Goal: Information Seeking & Learning: Learn about a topic

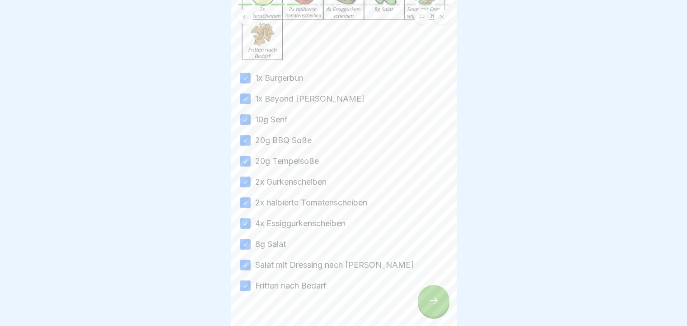
scroll to position [169, 0]
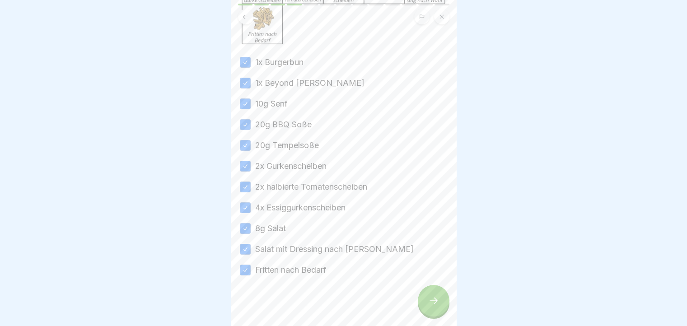
click at [428, 299] on div at bounding box center [434, 301] width 32 height 32
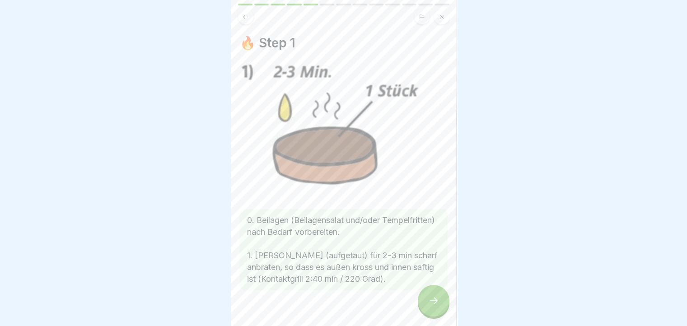
click at [437, 315] on div at bounding box center [434, 301] width 32 height 32
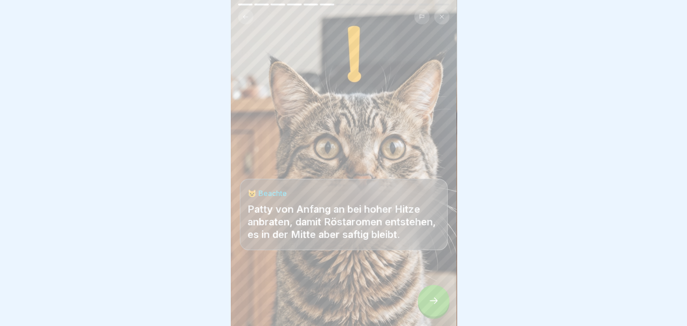
click at [437, 314] on div at bounding box center [434, 301] width 32 height 32
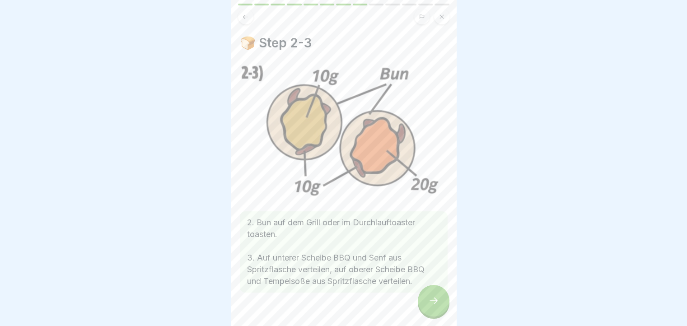
click at [437, 314] on div at bounding box center [434, 301] width 32 height 32
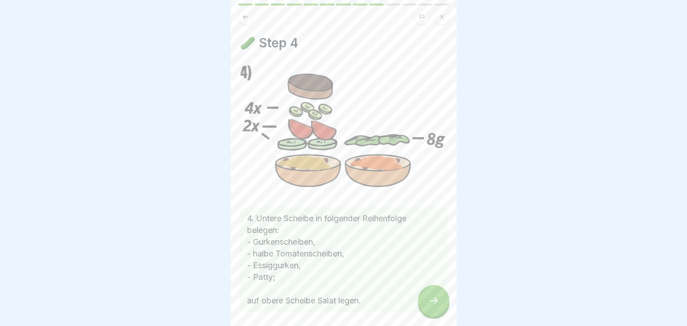
click at [437, 314] on div at bounding box center [434, 301] width 32 height 32
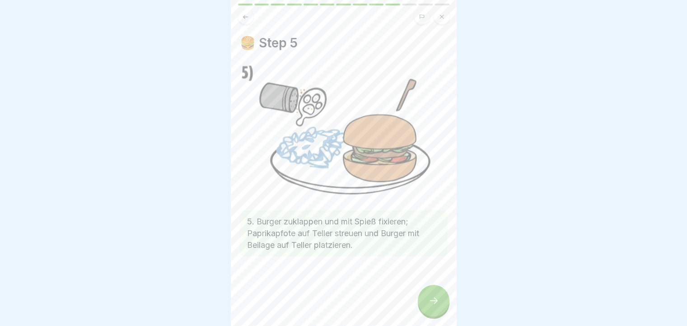
click at [437, 314] on div at bounding box center [434, 301] width 32 height 32
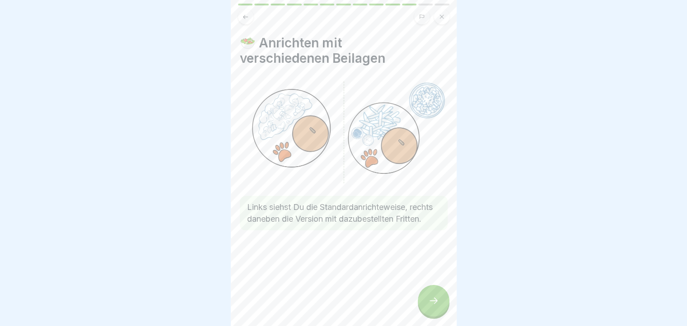
click at [437, 314] on div at bounding box center [434, 301] width 32 height 32
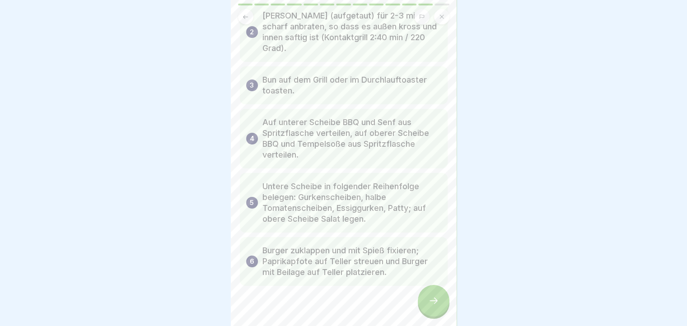
scroll to position [107, 0]
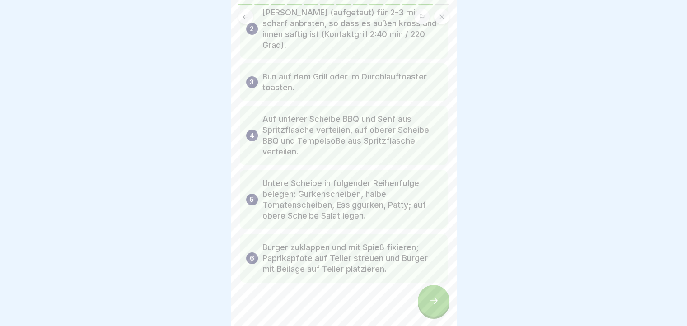
click at [435, 297] on div at bounding box center [434, 301] width 32 height 32
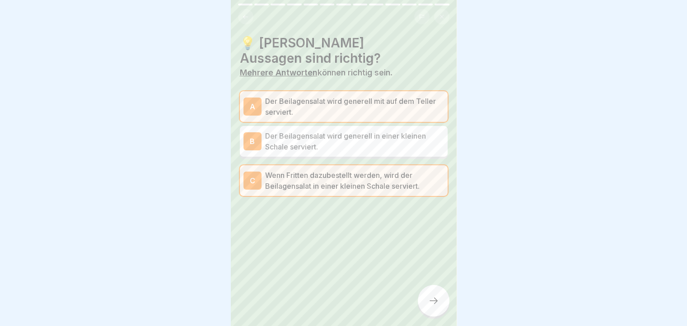
click at [435, 297] on div at bounding box center [434, 301] width 32 height 32
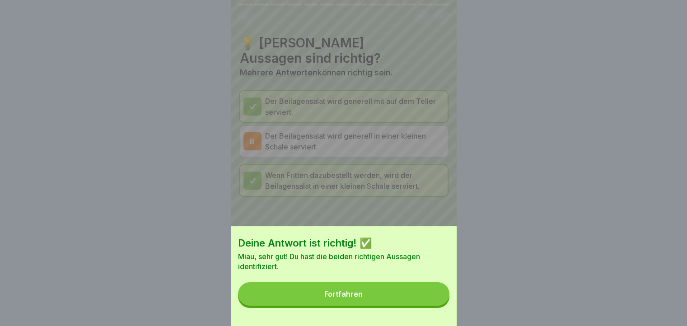
click at [435, 297] on button "Fortfahren" at bounding box center [343, 293] width 211 height 23
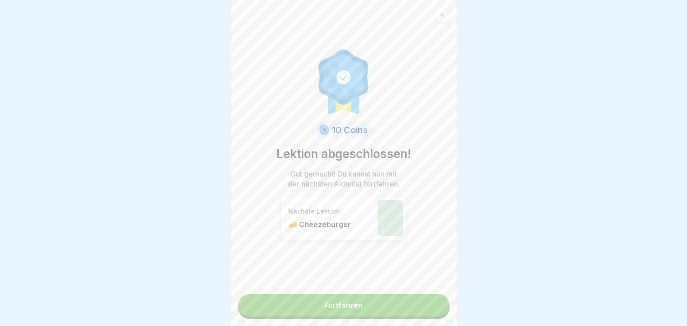
click at [435, 304] on link "Fortfahren" at bounding box center [343, 305] width 211 height 23
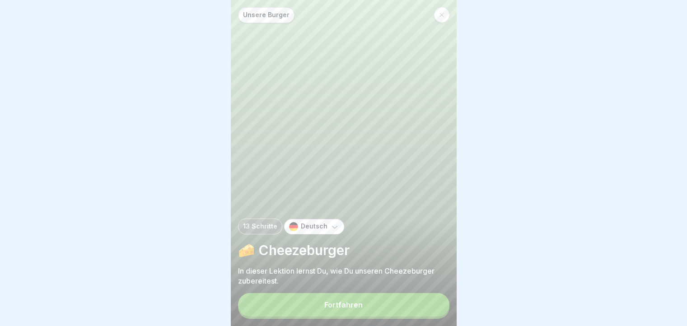
click at [435, 304] on button "Fortfahren" at bounding box center [343, 304] width 211 height 23
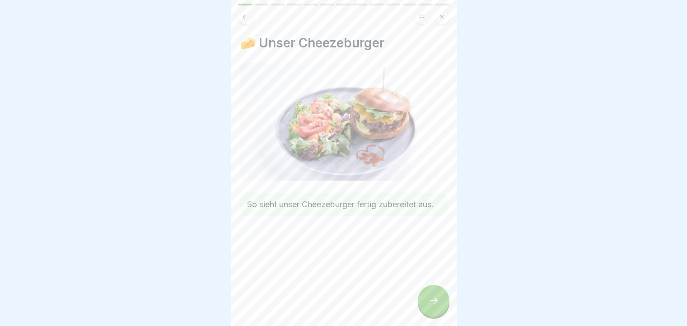
click at [435, 304] on icon at bounding box center [433, 300] width 11 height 11
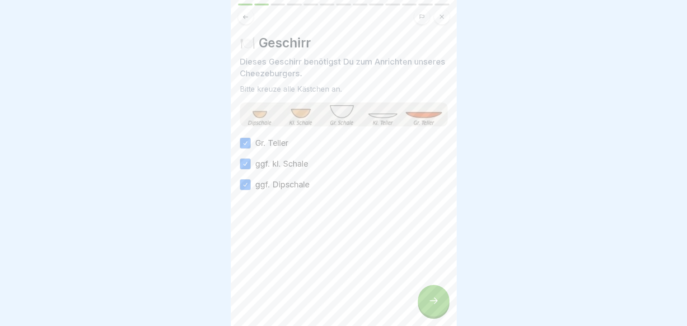
click at [435, 304] on icon at bounding box center [433, 300] width 11 height 11
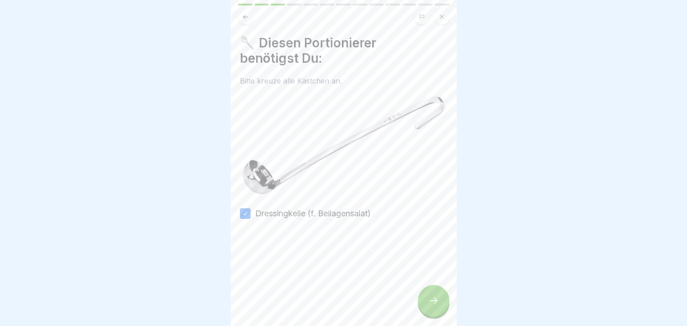
click at [435, 304] on icon at bounding box center [433, 300] width 11 height 11
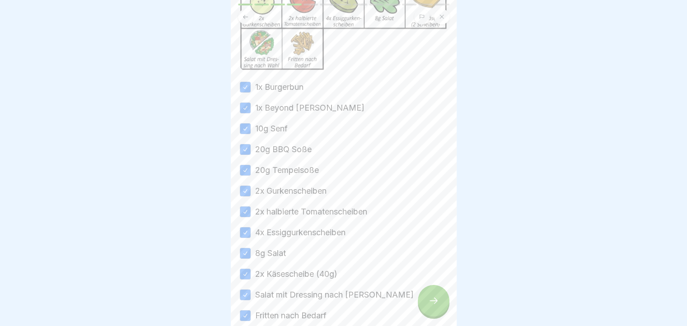
scroll to position [191, 0]
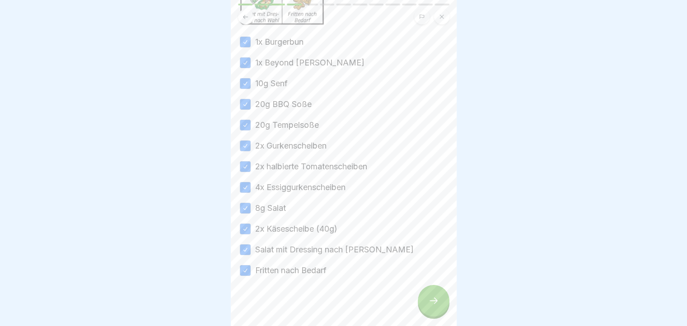
click at [426, 308] on div at bounding box center [434, 301] width 32 height 32
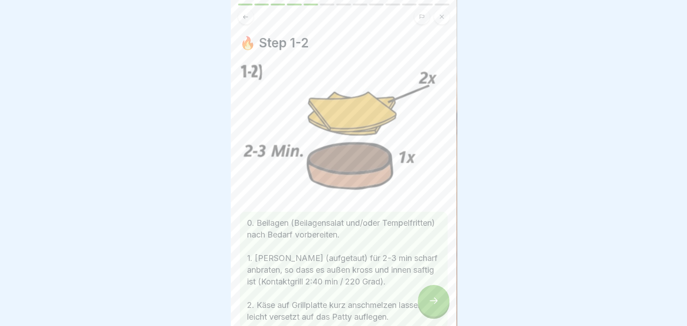
scroll to position [45, 0]
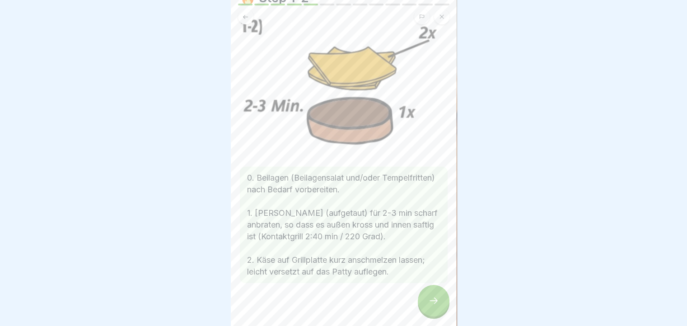
click at [441, 313] on div at bounding box center [434, 301] width 32 height 32
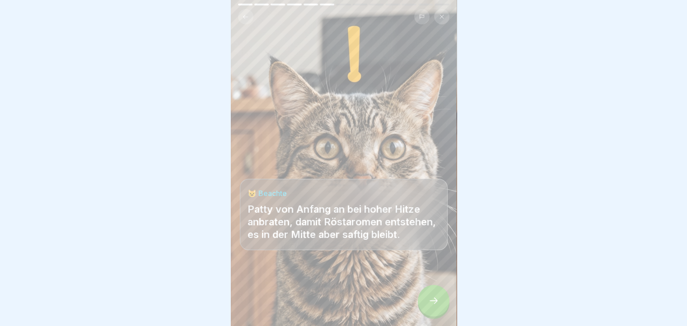
click at [441, 313] on div at bounding box center [434, 301] width 32 height 32
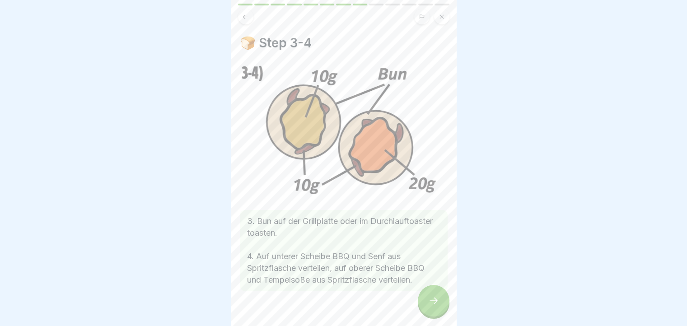
click at [441, 313] on div at bounding box center [434, 301] width 32 height 32
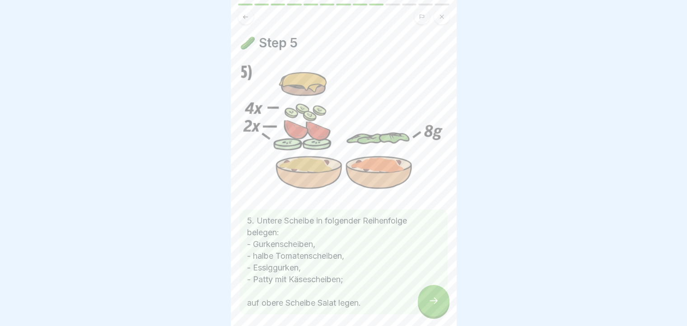
click at [441, 313] on div at bounding box center [434, 301] width 32 height 32
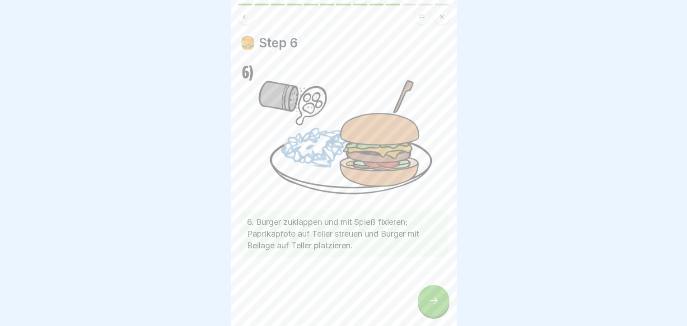
click at [441, 313] on div at bounding box center [434, 301] width 32 height 32
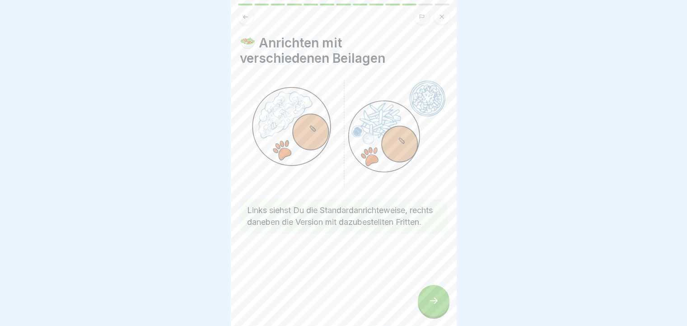
click at [441, 313] on div at bounding box center [434, 301] width 32 height 32
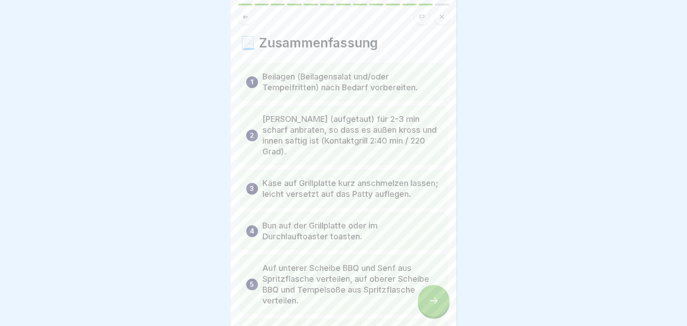
click at [441, 313] on div at bounding box center [434, 301] width 32 height 32
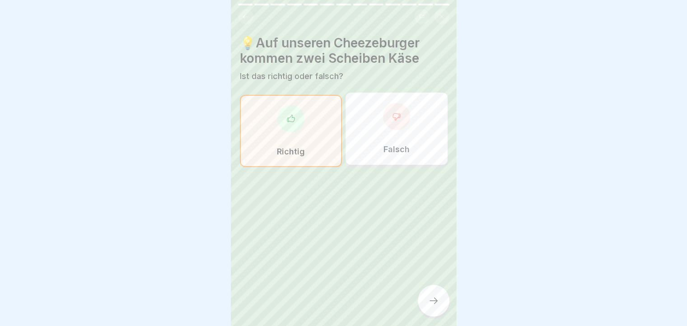
click at [441, 313] on div at bounding box center [434, 301] width 32 height 32
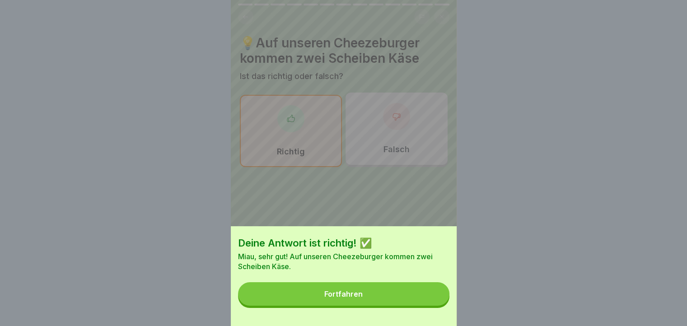
click at [441, 313] on div "Deine Antwort ist richtig! ✅ Miau, sehr gut! Auf unseren Cheezeburger kommen zw…" at bounding box center [344, 276] width 226 height 100
click at [444, 301] on button "Fortfahren" at bounding box center [343, 293] width 211 height 23
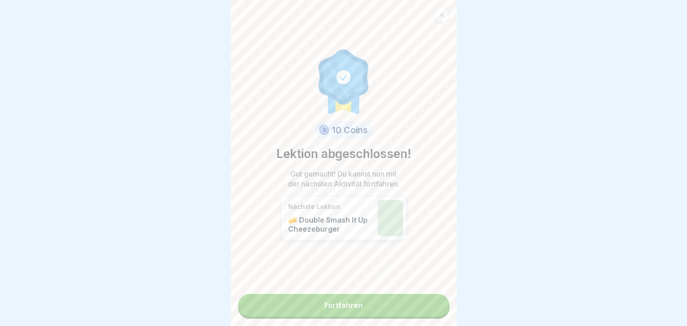
click at [432, 304] on link "Fortfahren" at bounding box center [343, 305] width 211 height 23
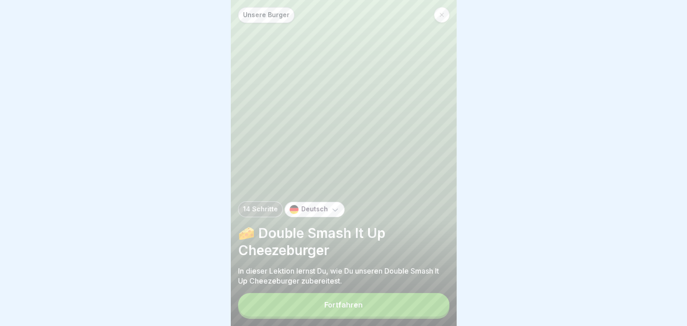
click at [429, 308] on button "Fortfahren" at bounding box center [343, 304] width 211 height 23
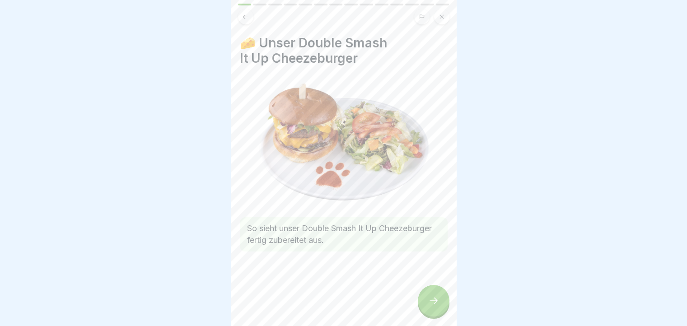
click at [429, 306] on icon at bounding box center [433, 300] width 11 height 11
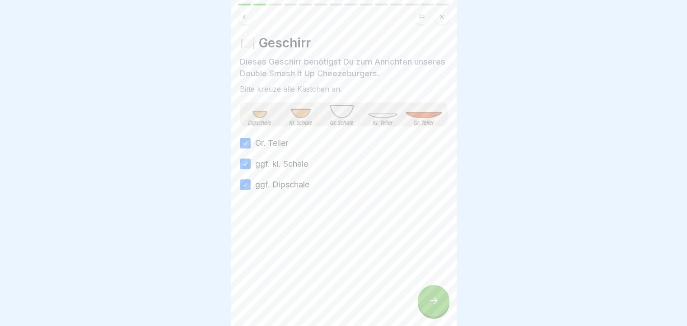
click at [429, 306] on icon at bounding box center [433, 300] width 11 height 11
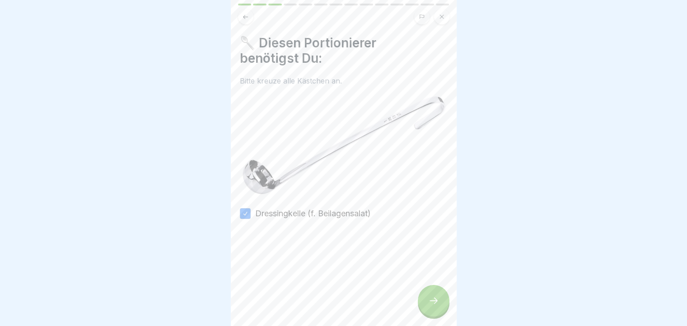
click at [429, 306] on icon at bounding box center [433, 300] width 11 height 11
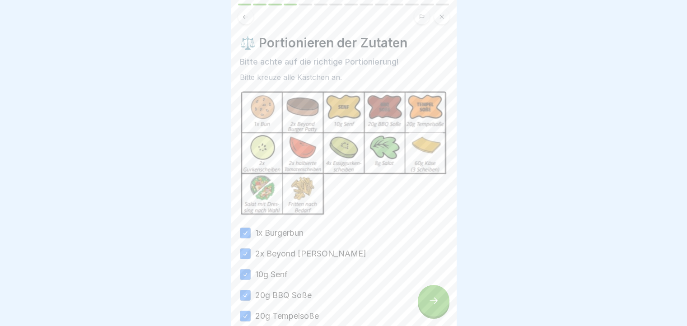
click at [429, 306] on icon at bounding box center [433, 300] width 11 height 11
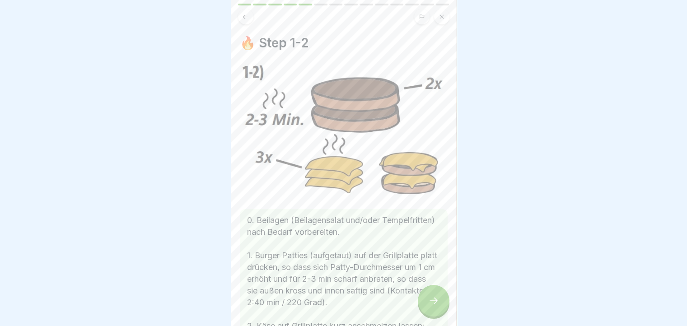
click at [429, 306] on icon at bounding box center [433, 300] width 11 height 11
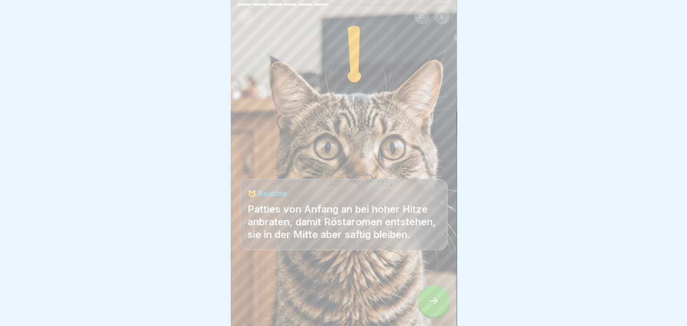
click at [239, 14] on button at bounding box center [245, 16] width 15 height 15
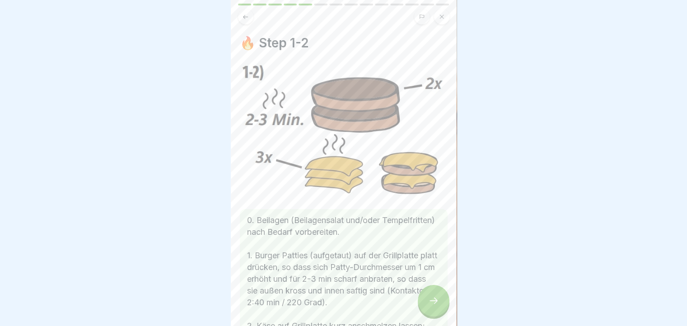
scroll to position [45, 0]
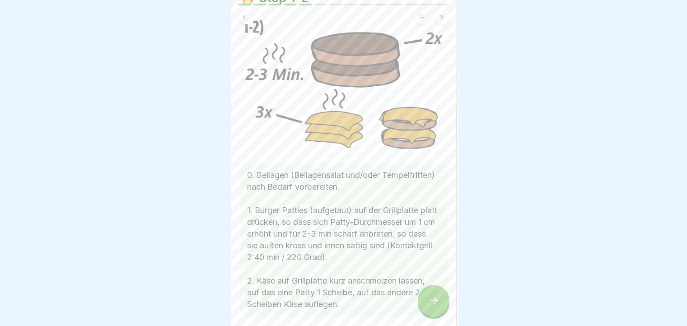
click at [431, 306] on icon at bounding box center [433, 300] width 11 height 11
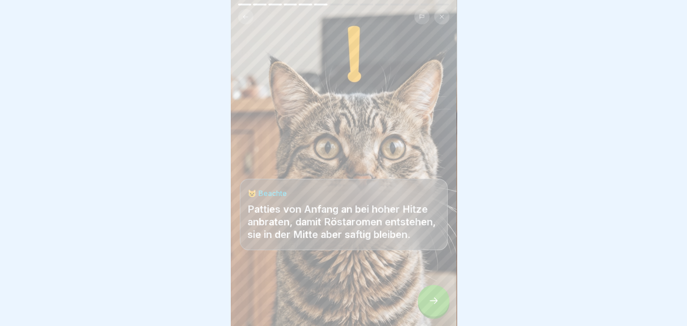
click at [431, 306] on icon at bounding box center [433, 300] width 11 height 11
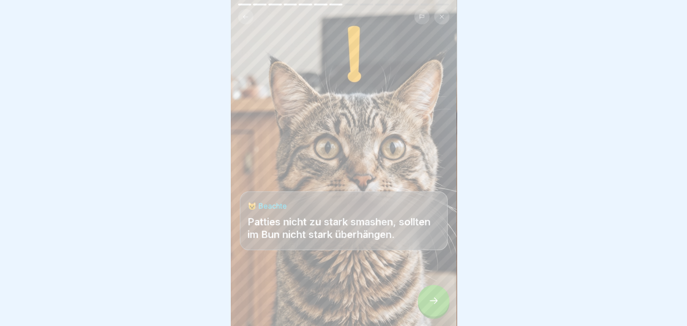
click at [431, 306] on icon at bounding box center [433, 300] width 11 height 11
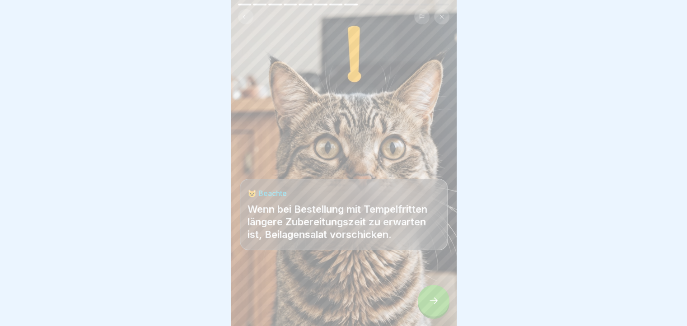
click at [245, 9] on button at bounding box center [245, 16] width 15 height 15
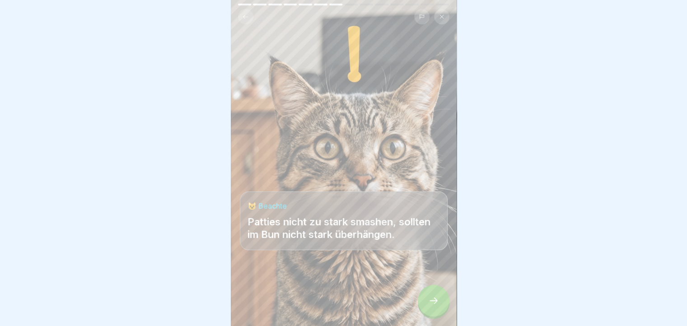
click at [432, 301] on div at bounding box center [434, 301] width 32 height 32
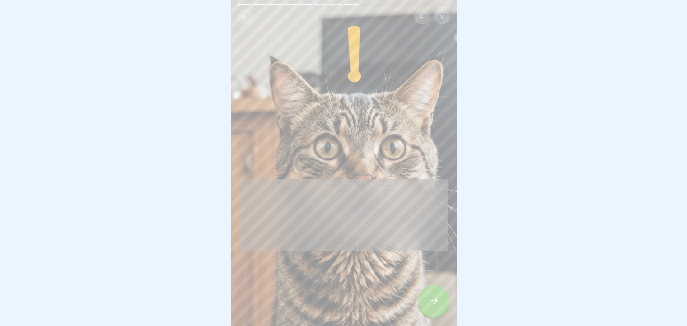
click at [432, 301] on div at bounding box center [434, 301] width 32 height 32
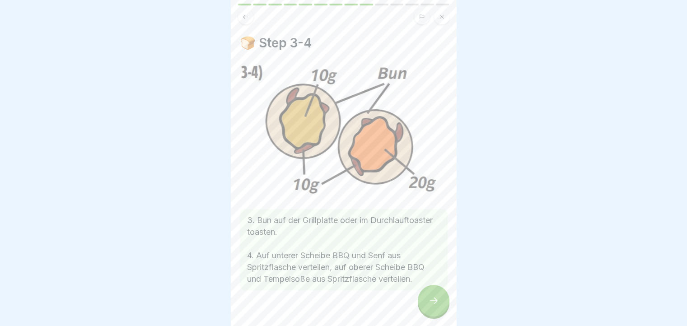
click at [432, 301] on div at bounding box center [434, 301] width 32 height 32
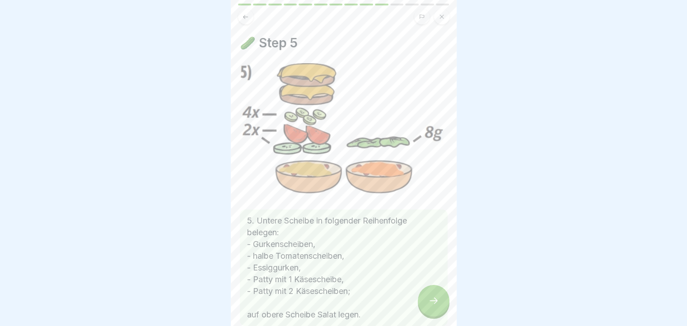
click at [432, 301] on div at bounding box center [434, 301] width 32 height 32
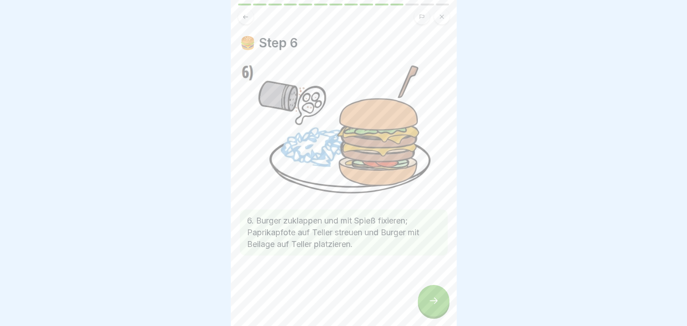
click at [432, 301] on div at bounding box center [434, 301] width 32 height 32
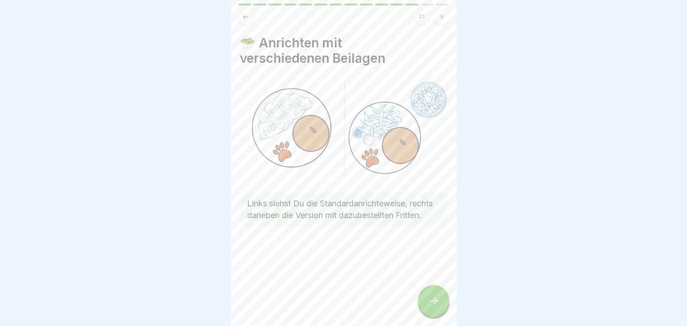
click at [432, 301] on div at bounding box center [434, 301] width 32 height 32
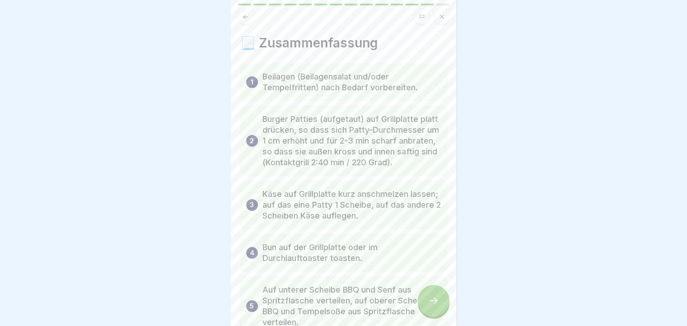
click at [432, 301] on div at bounding box center [434, 301] width 32 height 32
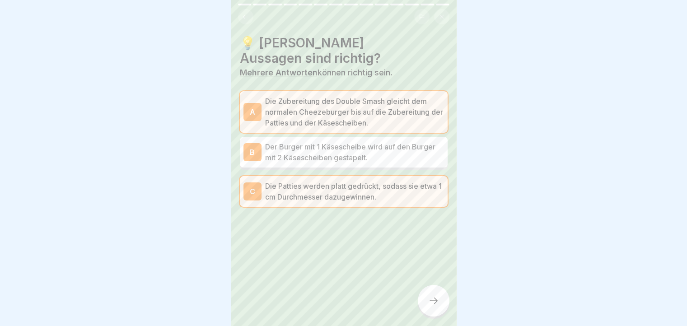
click at [242, 18] on icon at bounding box center [245, 17] width 7 height 7
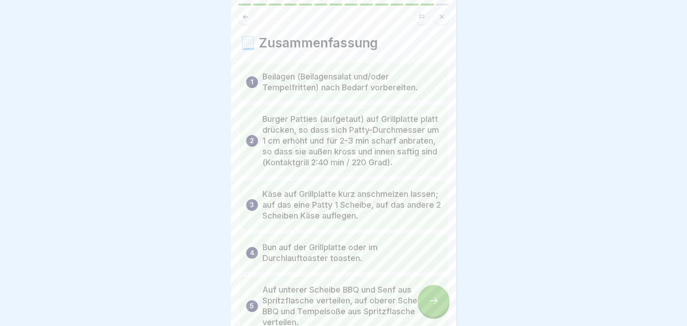
click at [242, 18] on icon at bounding box center [245, 17] width 7 height 7
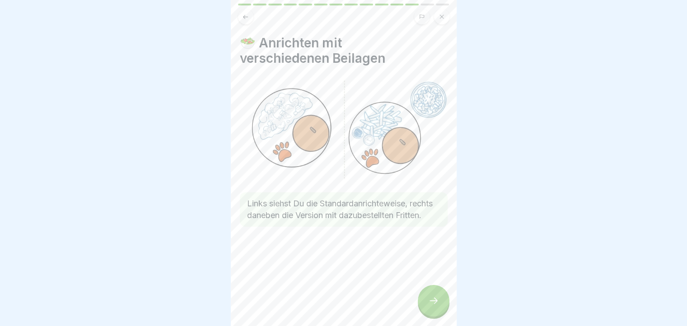
click at [242, 18] on icon at bounding box center [245, 17] width 7 height 7
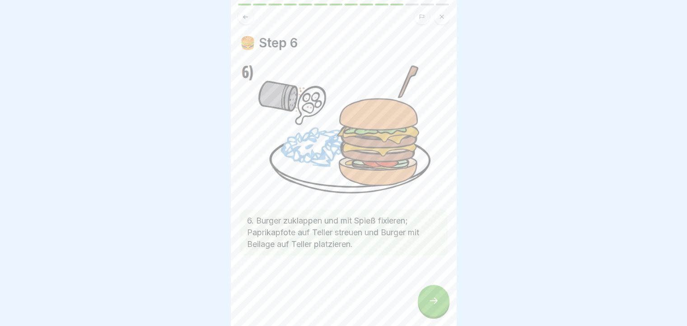
click at [242, 18] on icon at bounding box center [245, 17] width 7 height 7
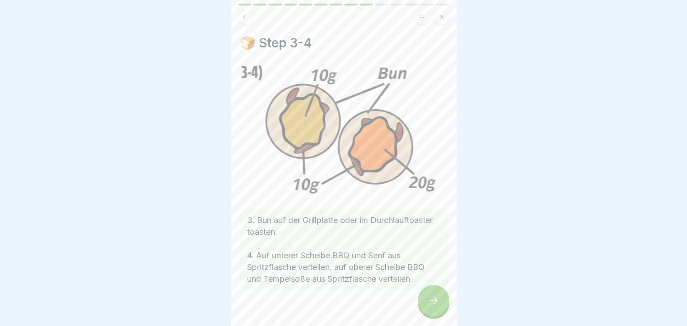
click at [242, 18] on icon at bounding box center [245, 17] width 7 height 7
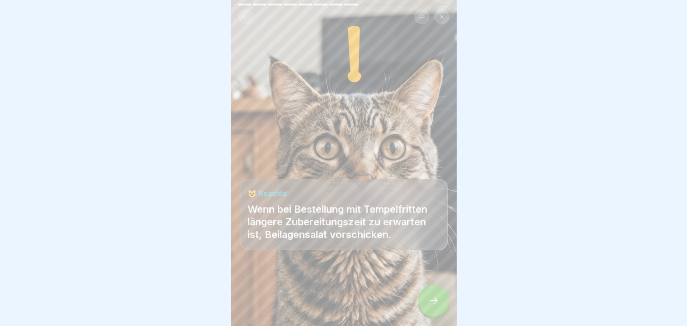
click at [242, 18] on icon at bounding box center [245, 17] width 7 height 7
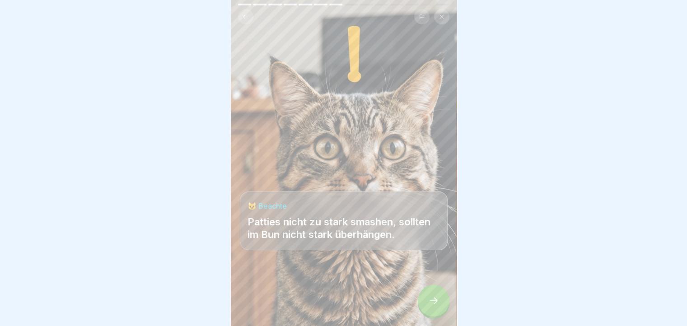
click at [242, 18] on icon at bounding box center [245, 17] width 7 height 7
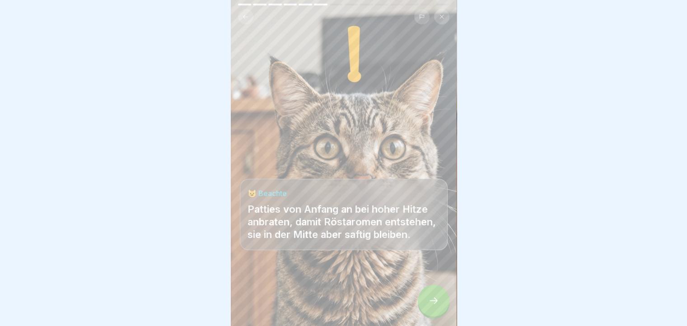
click at [242, 18] on icon at bounding box center [245, 17] width 7 height 7
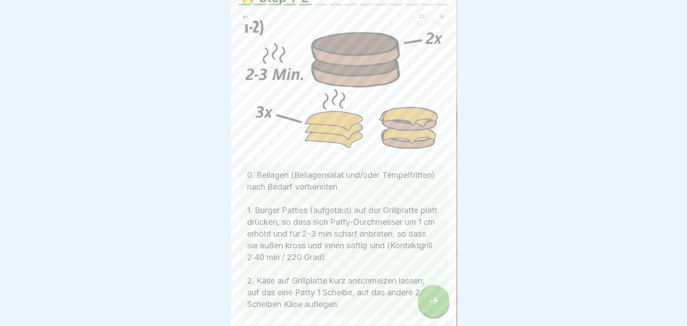
click at [329, 108] on img at bounding box center [344, 84] width 208 height 133
click at [251, 19] on button at bounding box center [245, 16] width 15 height 15
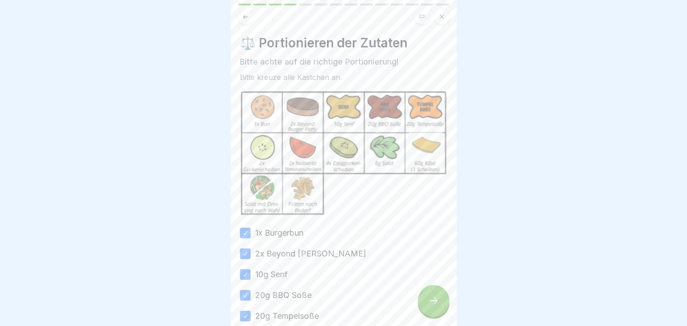
click at [251, 19] on button at bounding box center [245, 16] width 15 height 15
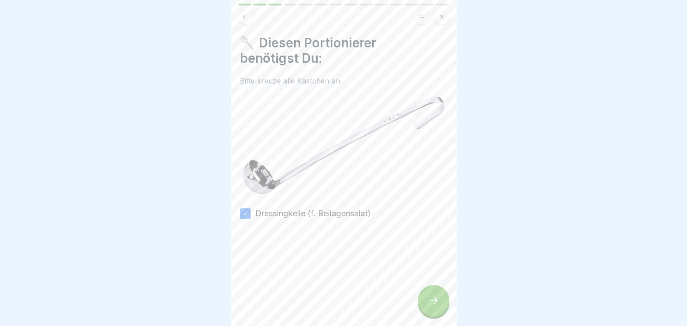
click at [251, 19] on button at bounding box center [245, 16] width 15 height 15
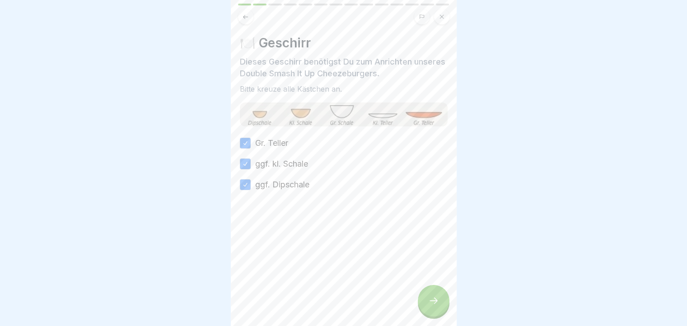
click at [242, 21] on button at bounding box center [245, 16] width 15 height 15
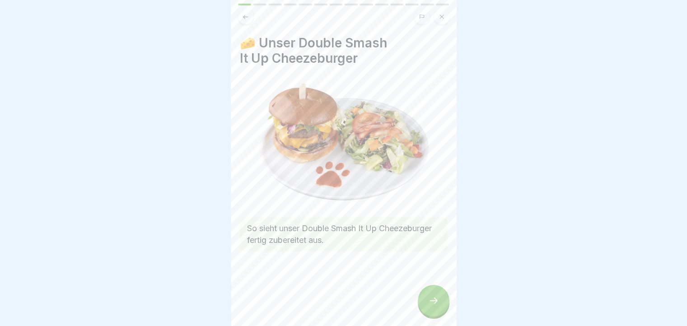
click at [435, 306] on icon at bounding box center [433, 300] width 11 height 11
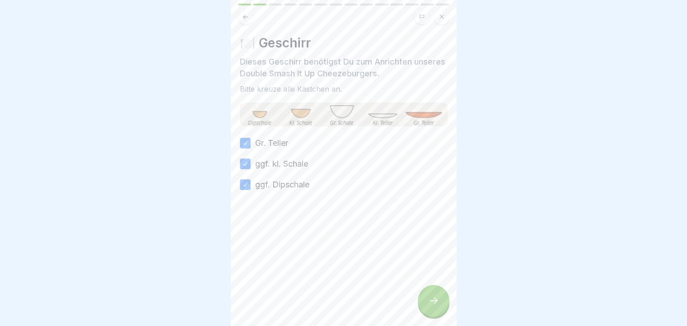
click at [435, 306] on icon at bounding box center [433, 300] width 11 height 11
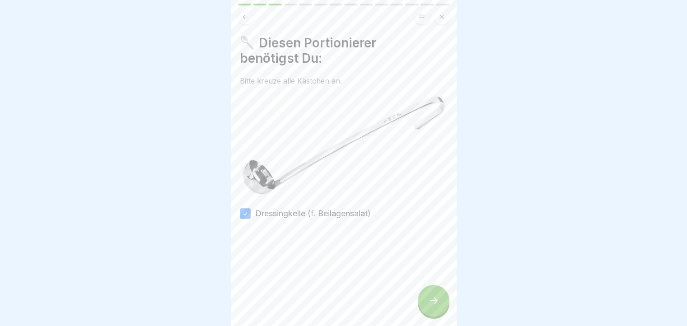
click at [435, 306] on icon at bounding box center [433, 300] width 11 height 11
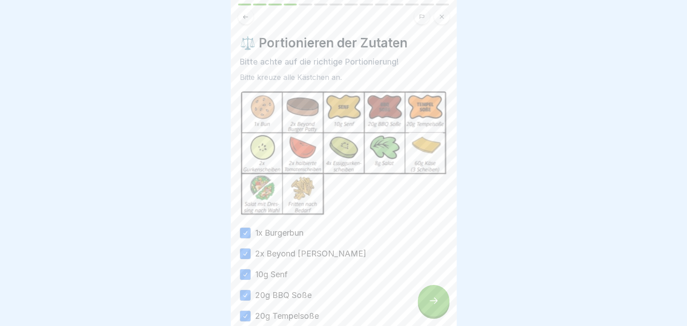
click at [435, 306] on icon at bounding box center [433, 300] width 11 height 11
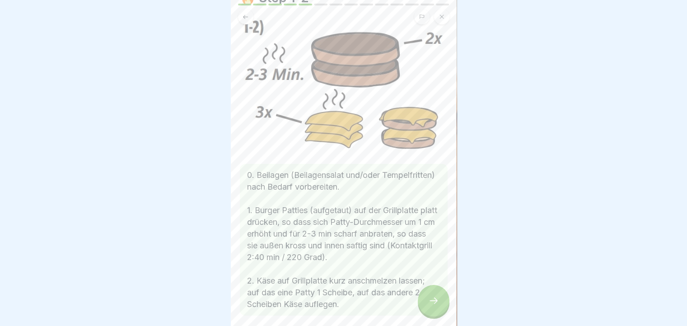
click at [443, 306] on div at bounding box center [434, 301] width 32 height 32
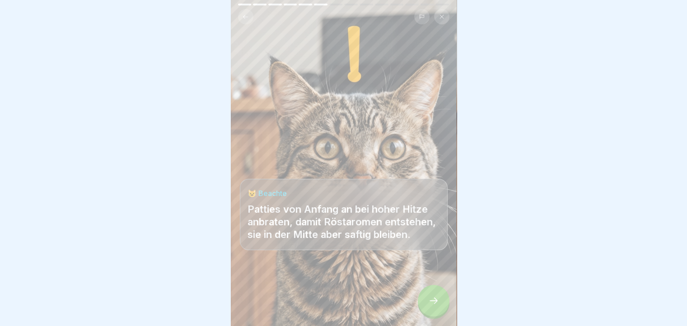
click at [243, 9] on button at bounding box center [245, 16] width 15 height 15
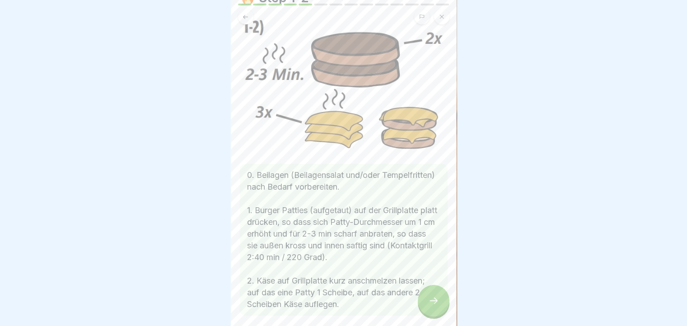
click at [425, 304] on div at bounding box center [434, 301] width 32 height 32
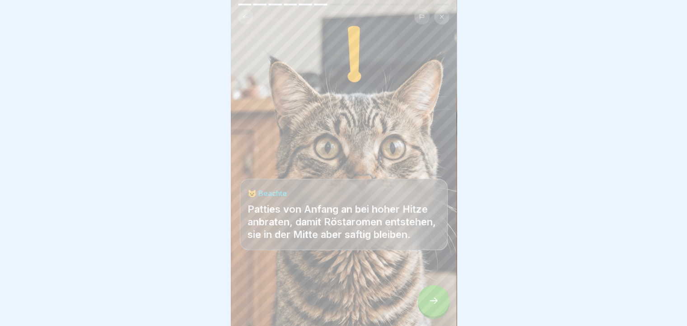
click at [425, 304] on div at bounding box center [434, 301] width 32 height 32
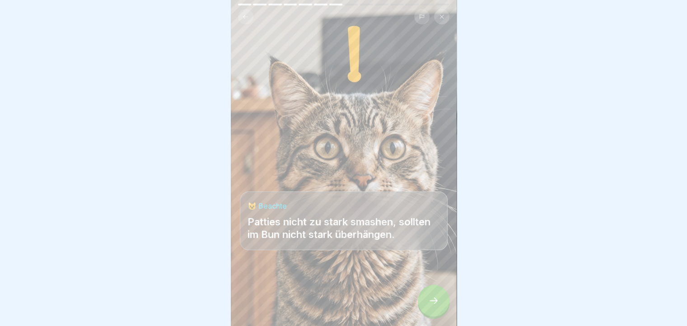
click at [425, 304] on div at bounding box center [434, 301] width 32 height 32
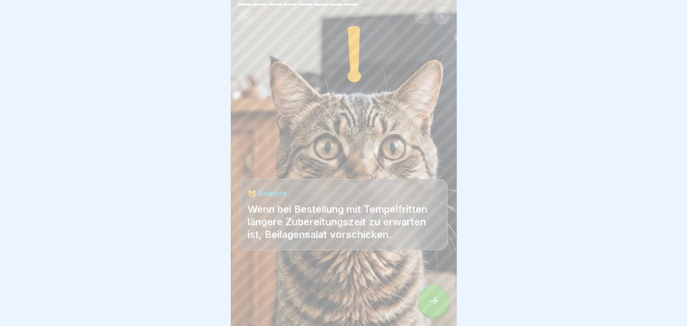
click at [425, 304] on div at bounding box center [434, 301] width 32 height 32
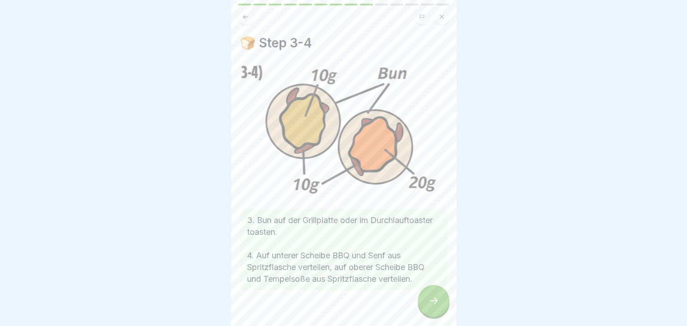
click at [425, 304] on div at bounding box center [434, 301] width 32 height 32
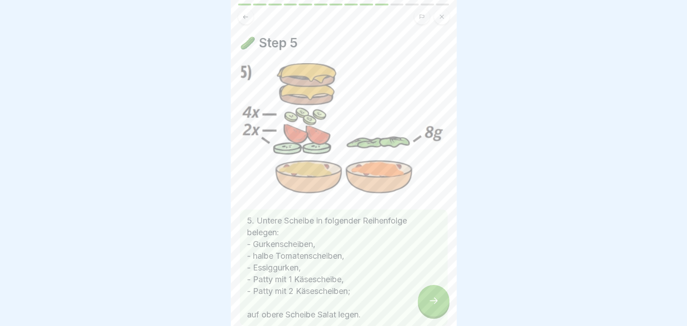
click at [435, 303] on icon at bounding box center [433, 300] width 11 height 11
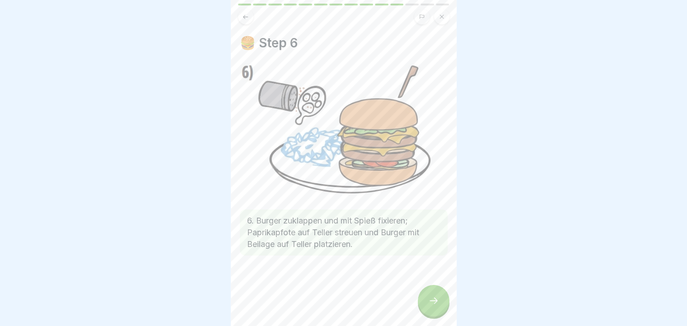
click at [435, 303] on div at bounding box center [434, 301] width 32 height 32
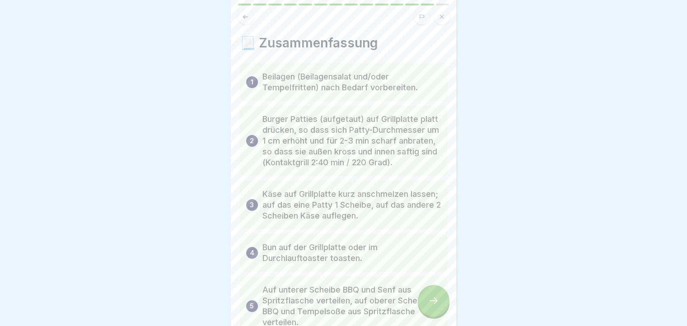
click at [435, 303] on div at bounding box center [434, 301] width 32 height 32
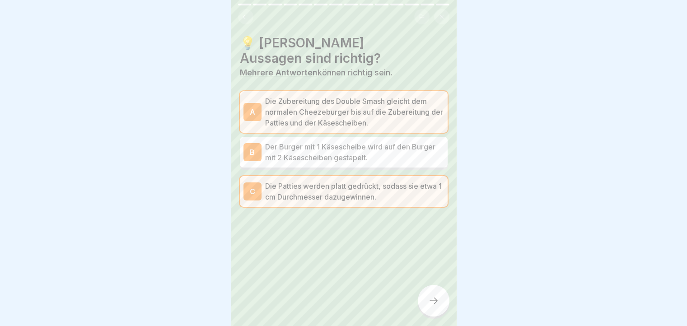
click at [435, 303] on div at bounding box center [434, 301] width 32 height 32
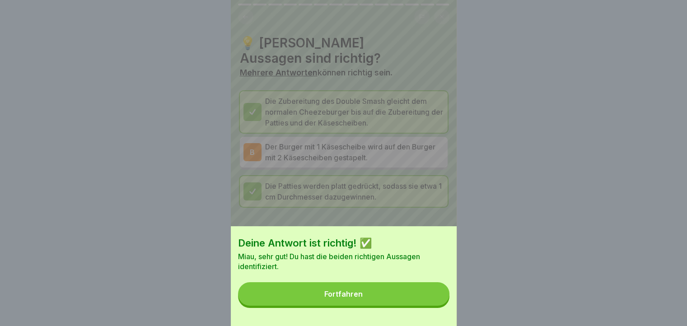
click at [435, 303] on button "Fortfahren" at bounding box center [343, 293] width 211 height 23
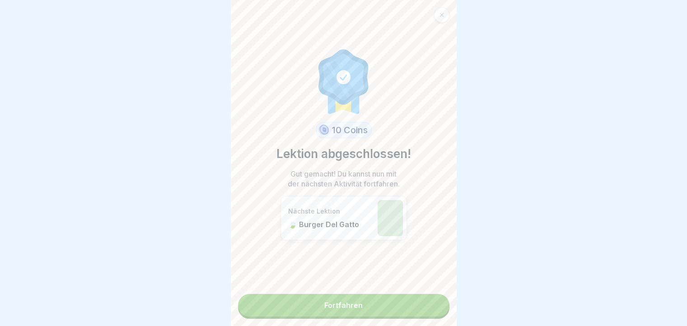
click at [435, 303] on link "Fortfahren" at bounding box center [343, 305] width 211 height 23
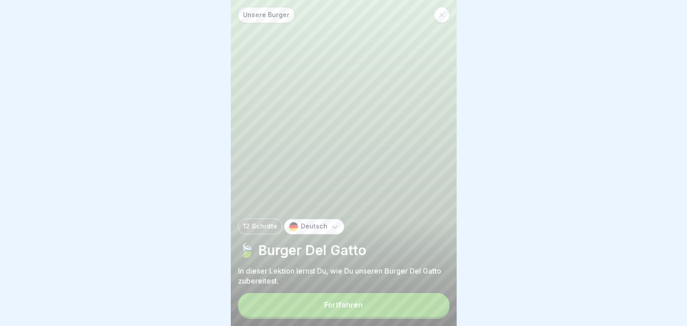
click at [436, 310] on button "Fortfahren" at bounding box center [343, 304] width 211 height 23
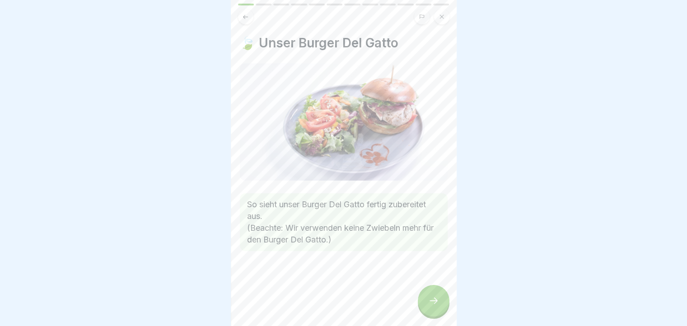
click at [460, 303] on div at bounding box center [343, 163] width 687 height 326
click at [441, 300] on div at bounding box center [434, 301] width 32 height 32
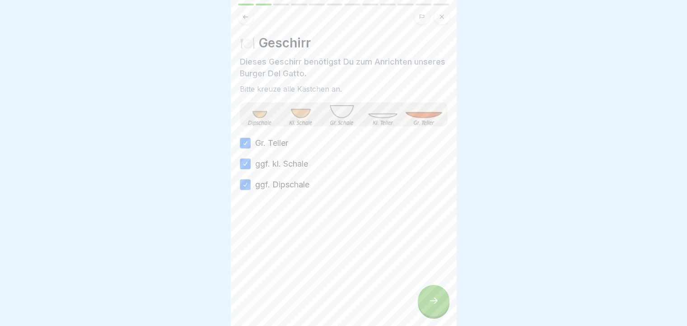
click at [443, 307] on div at bounding box center [434, 301] width 32 height 32
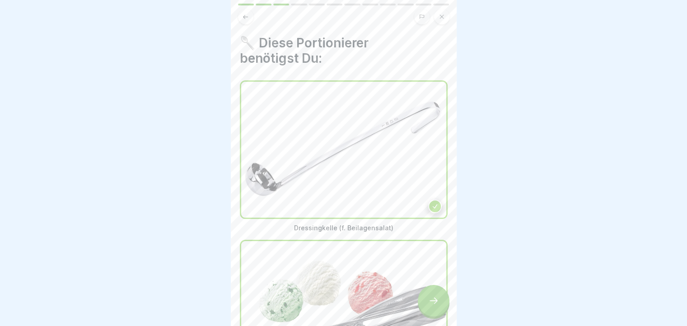
scroll to position [7, 0]
click at [243, 14] on icon at bounding box center [245, 17] width 7 height 7
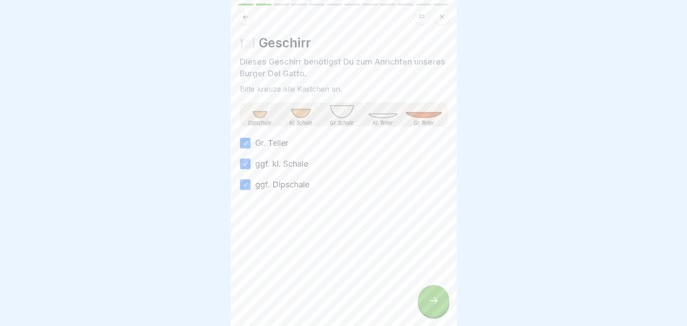
click at [243, 14] on icon at bounding box center [245, 17] width 7 height 7
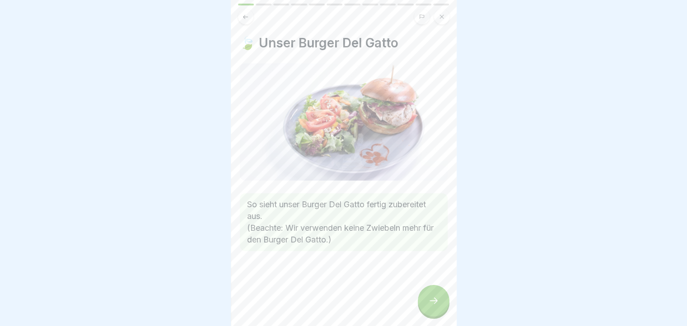
click at [420, 299] on div at bounding box center [434, 301] width 32 height 32
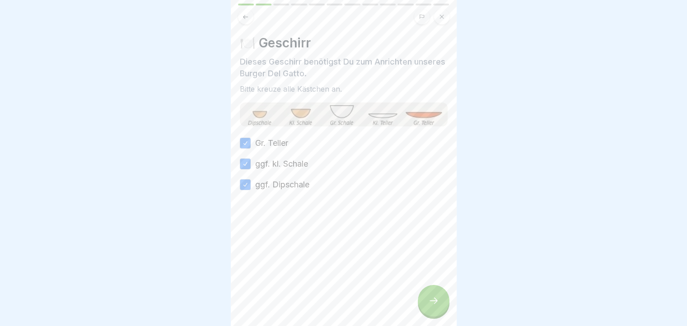
click at [420, 299] on div at bounding box center [434, 301] width 32 height 32
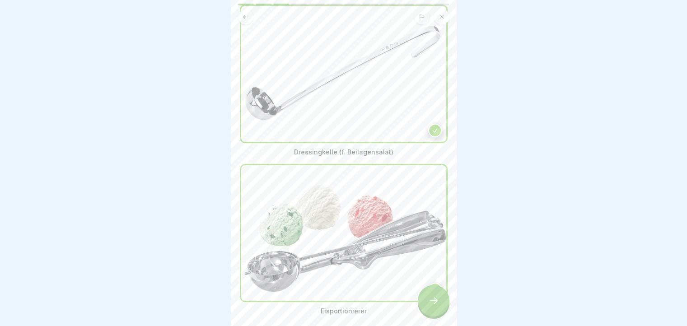
scroll to position [90, 0]
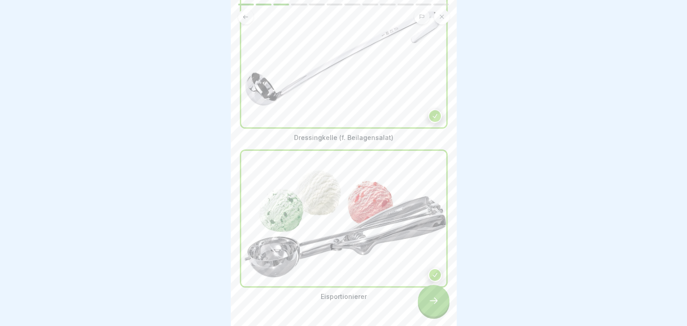
click at [434, 306] on icon at bounding box center [433, 300] width 11 height 11
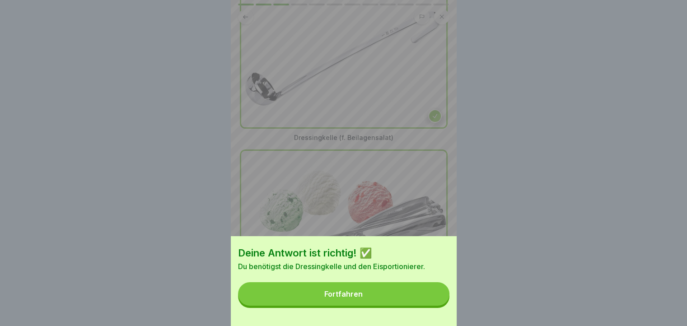
click at [434, 304] on button "Fortfahren" at bounding box center [343, 293] width 211 height 23
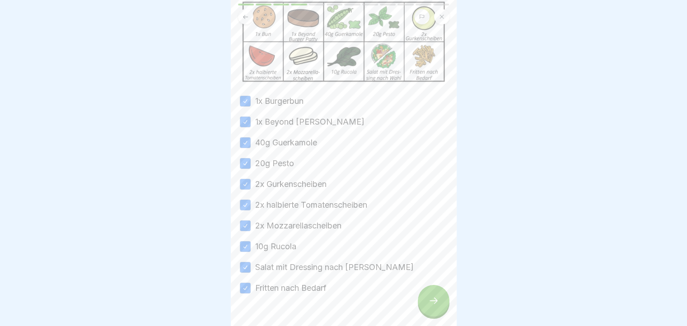
click at [446, 304] on div at bounding box center [434, 301] width 32 height 32
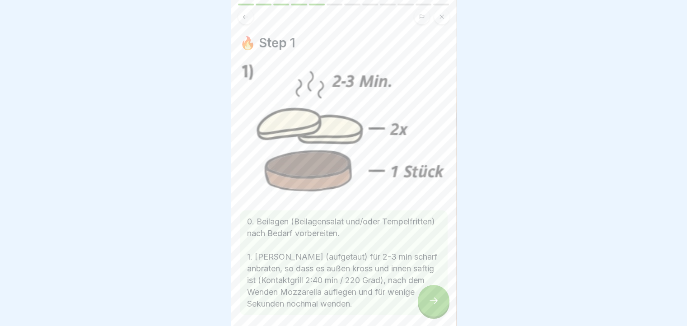
scroll to position [38, 0]
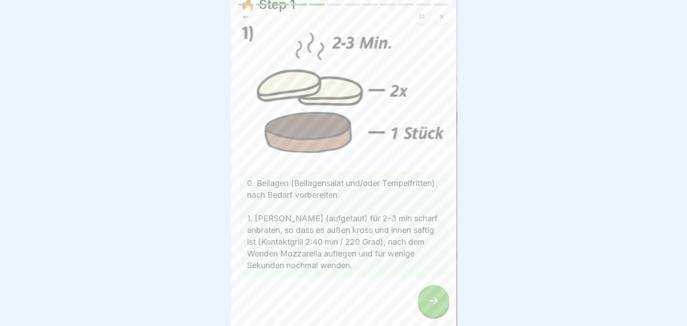
click at [425, 293] on div at bounding box center [434, 301] width 32 height 32
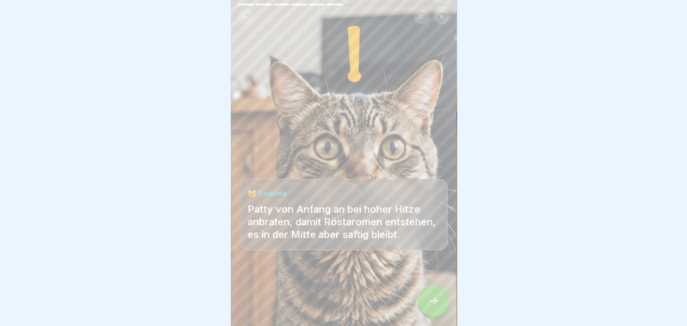
click at [425, 293] on div at bounding box center [434, 301] width 32 height 32
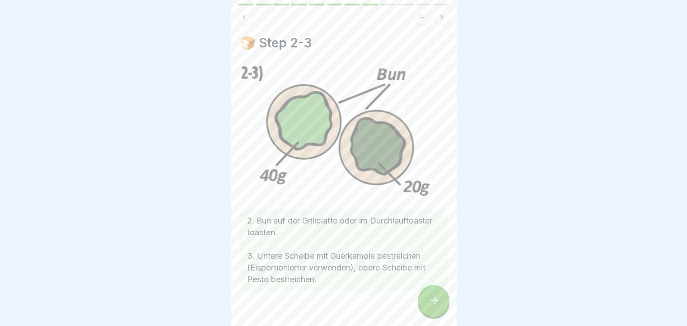
click at [425, 293] on div at bounding box center [434, 301] width 32 height 32
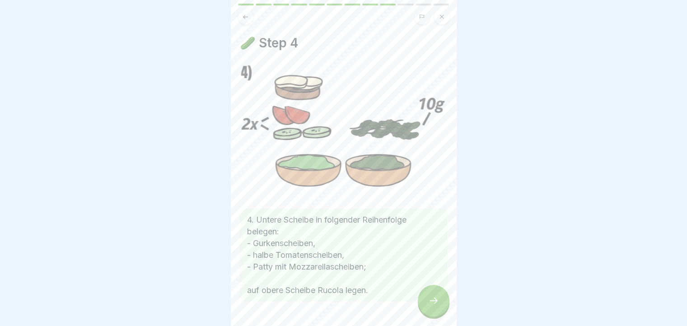
click at [425, 293] on div at bounding box center [434, 301] width 32 height 32
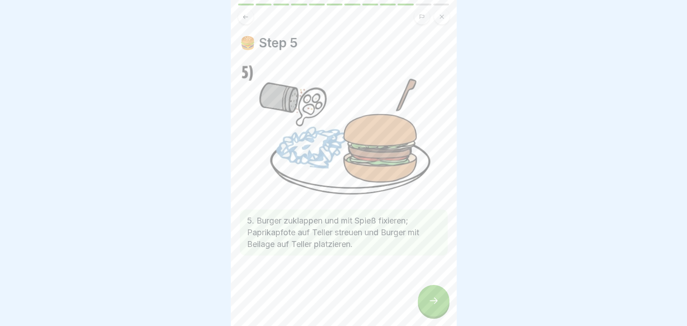
click at [425, 293] on div at bounding box center [434, 301] width 32 height 32
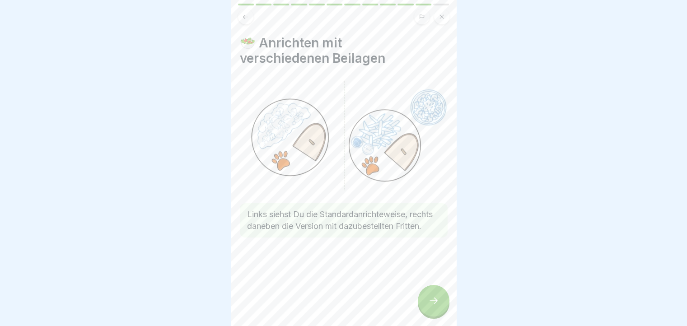
click at [425, 293] on div at bounding box center [434, 301] width 32 height 32
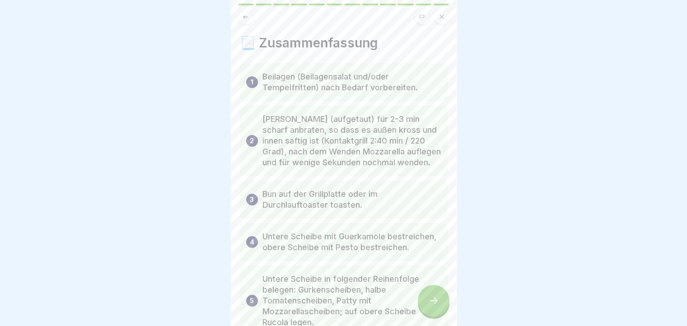
click at [248, 14] on icon at bounding box center [245, 17] width 7 height 7
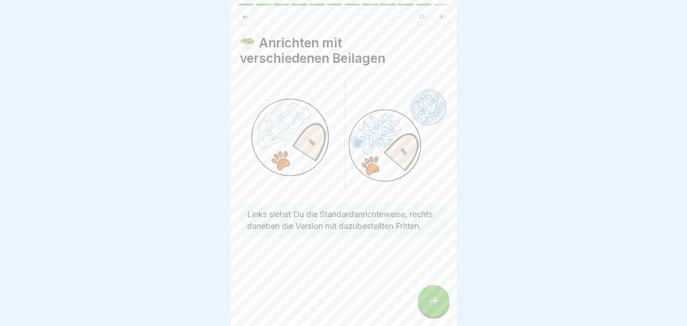
click at [248, 14] on icon at bounding box center [245, 17] width 7 height 7
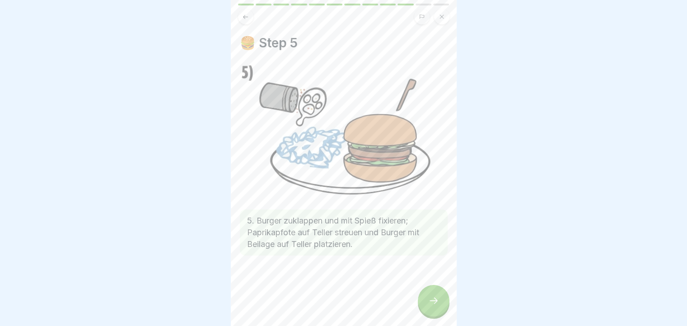
click at [432, 294] on div at bounding box center [434, 301] width 32 height 32
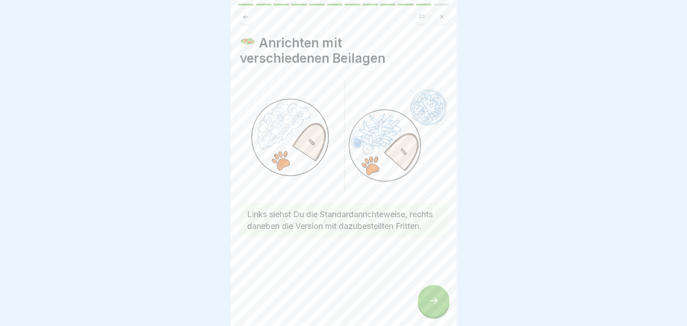
click at [432, 294] on div at bounding box center [434, 301] width 32 height 32
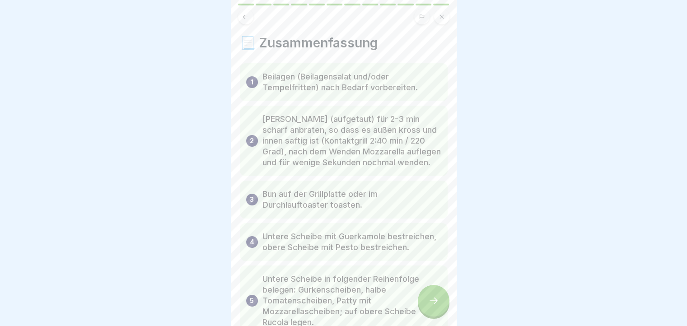
click at [248, 14] on icon at bounding box center [245, 17] width 7 height 7
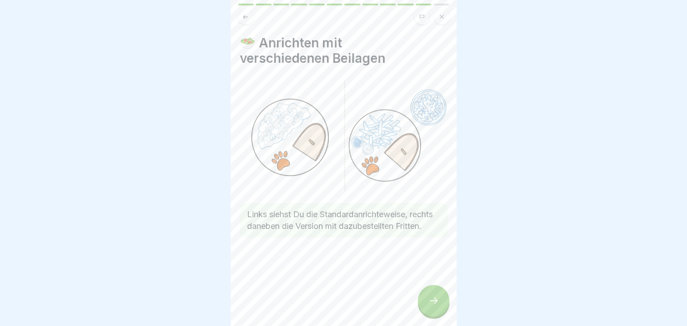
click at [441, 301] on div at bounding box center [434, 301] width 32 height 32
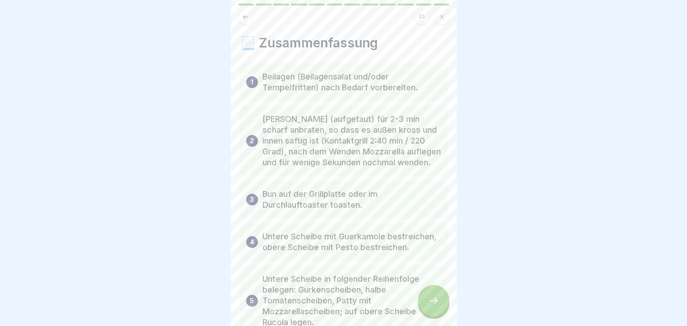
click at [441, 301] on div at bounding box center [434, 301] width 32 height 32
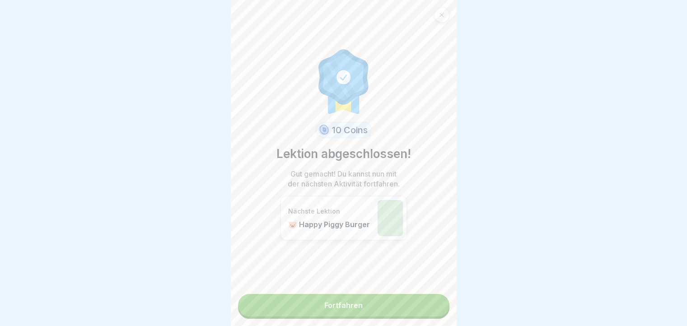
click at [432, 299] on link "Fortfahren" at bounding box center [343, 305] width 211 height 23
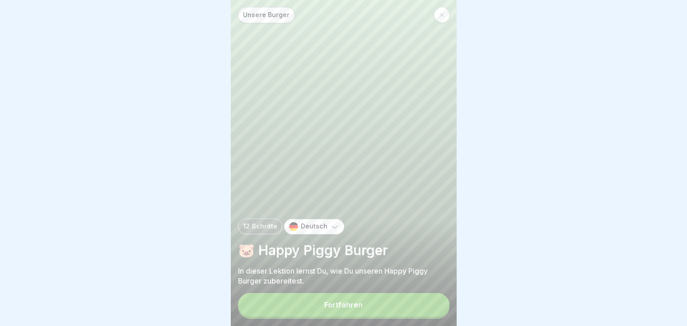
click at [178, 159] on div at bounding box center [343, 163] width 687 height 326
click at [305, 310] on button "Fortfahren" at bounding box center [343, 304] width 211 height 23
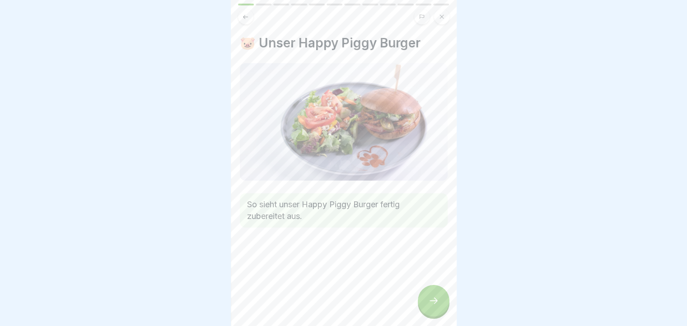
click at [437, 305] on icon at bounding box center [433, 300] width 11 height 11
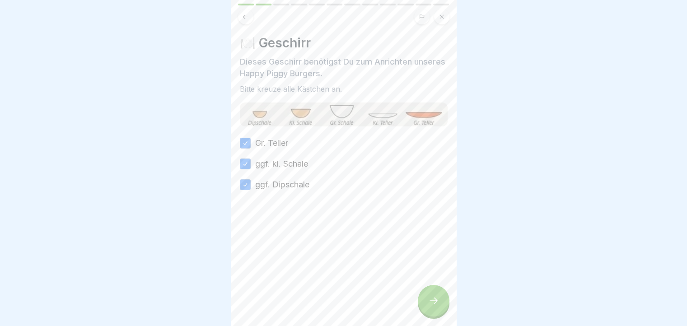
click at [437, 305] on icon at bounding box center [433, 300] width 11 height 11
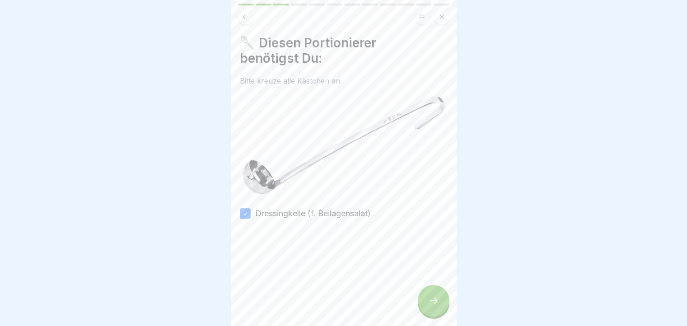
click at [437, 305] on icon at bounding box center [433, 300] width 11 height 11
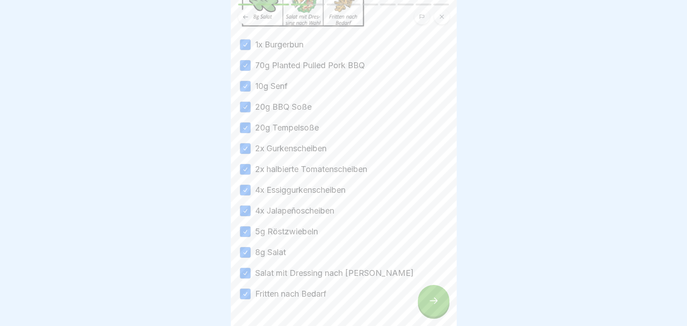
scroll to position [166, 0]
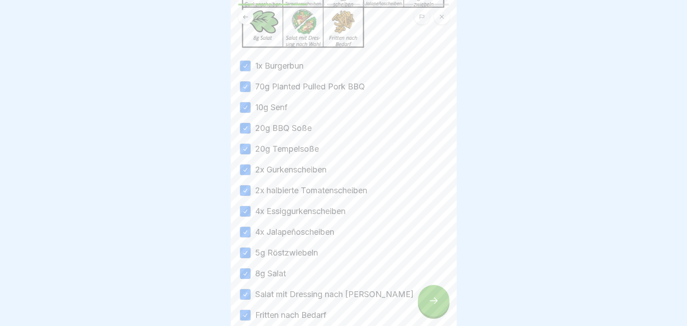
click at [434, 306] on icon at bounding box center [433, 300] width 11 height 11
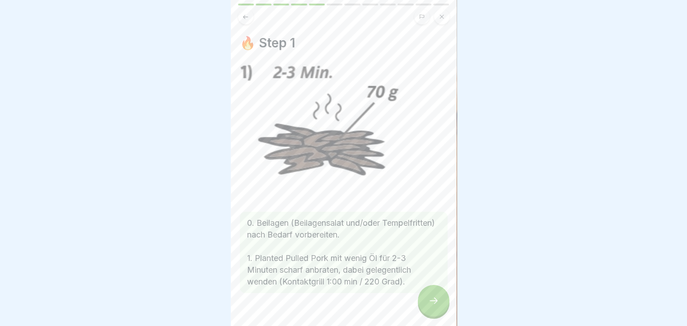
click at [434, 306] on icon at bounding box center [433, 300] width 11 height 11
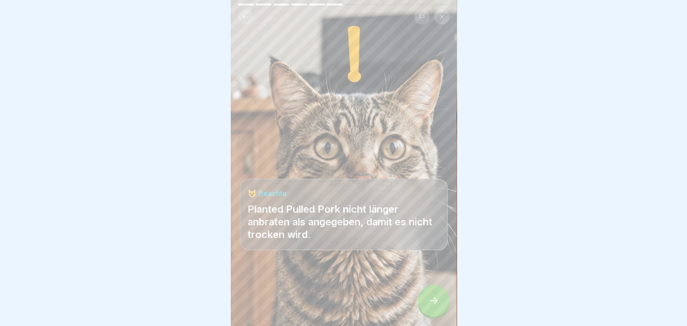
click at [434, 306] on icon at bounding box center [433, 300] width 11 height 11
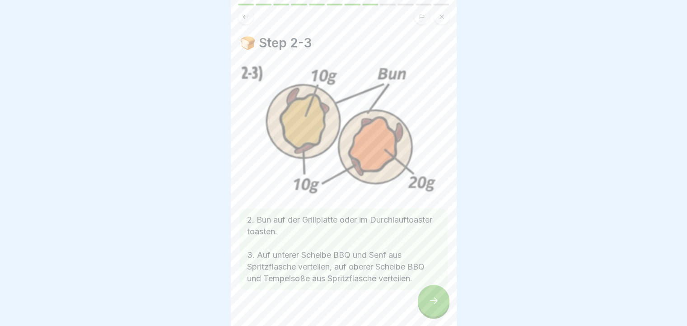
click at [434, 306] on icon at bounding box center [433, 300] width 11 height 11
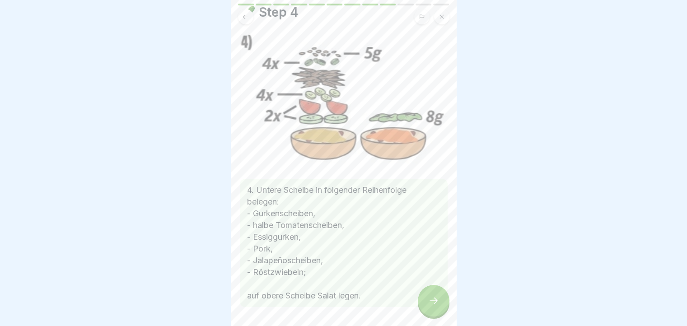
scroll to position [45, 0]
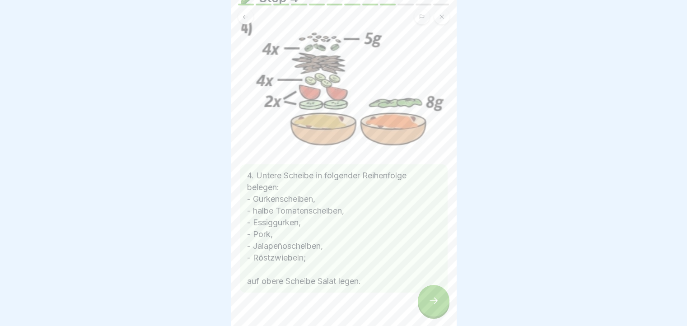
click at [243, 16] on icon at bounding box center [245, 17] width 7 height 7
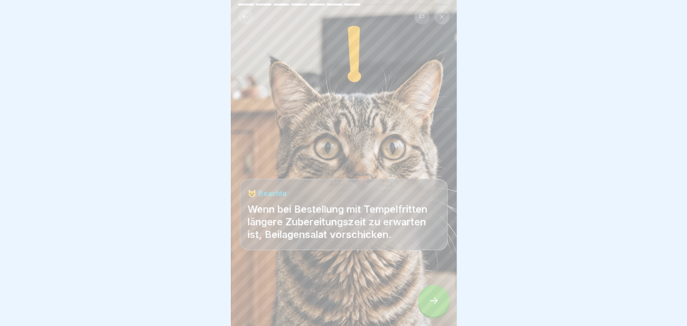
click at [243, 16] on icon at bounding box center [245, 17] width 7 height 7
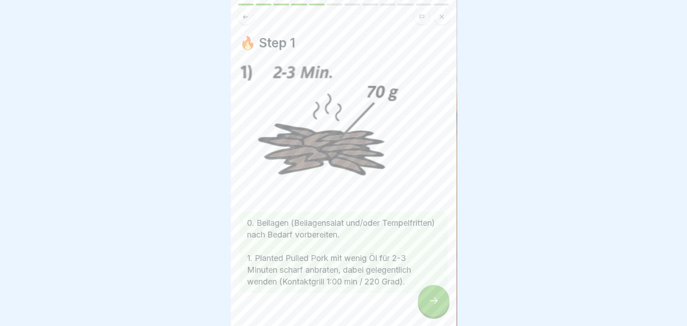
click at [243, 16] on icon at bounding box center [245, 17] width 7 height 7
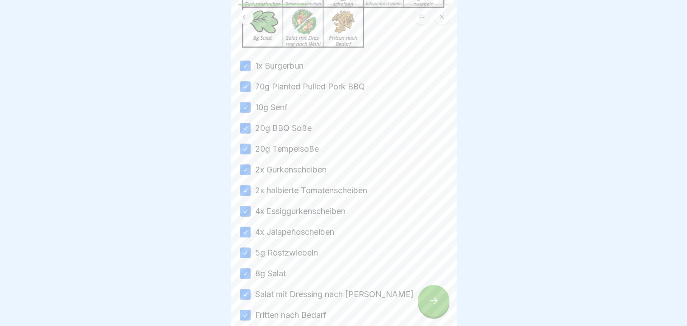
click at [243, 16] on icon at bounding box center [245, 17] width 7 height 7
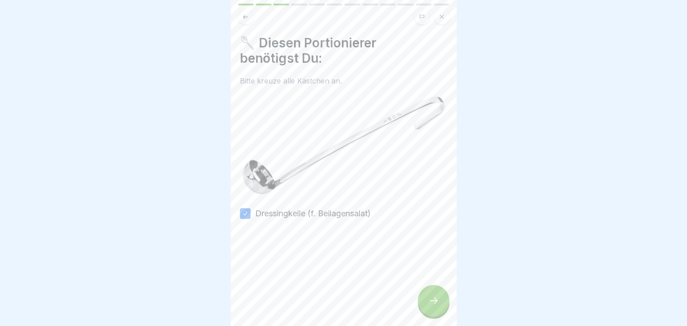
click at [243, 16] on icon at bounding box center [245, 17] width 7 height 7
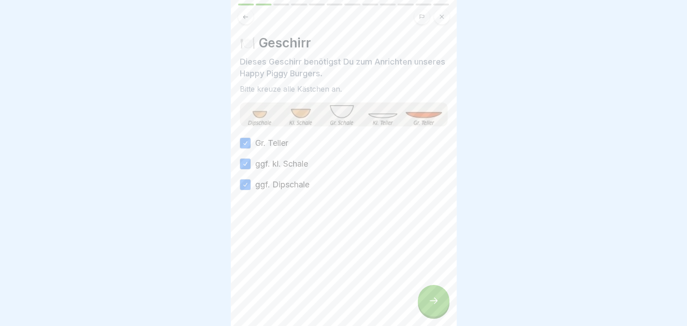
click at [243, 16] on icon at bounding box center [245, 17] width 7 height 7
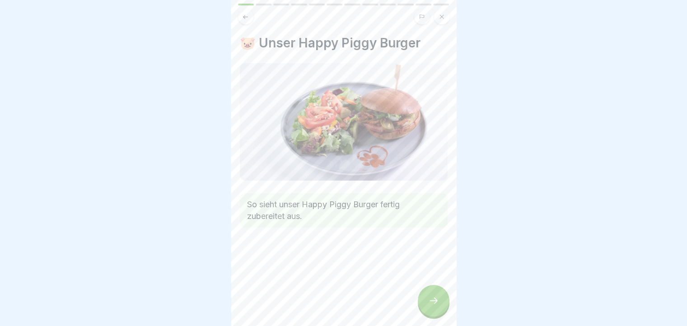
click at [425, 307] on div at bounding box center [434, 301] width 32 height 32
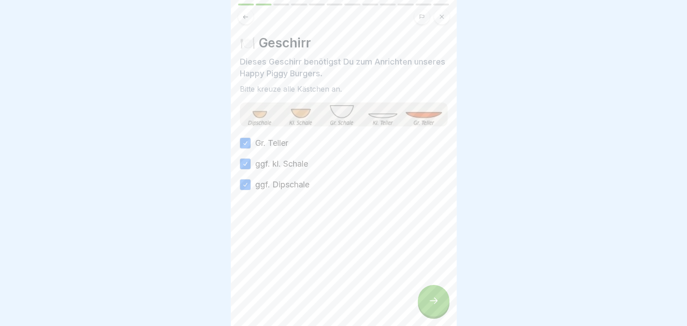
click at [425, 307] on div at bounding box center [434, 301] width 32 height 32
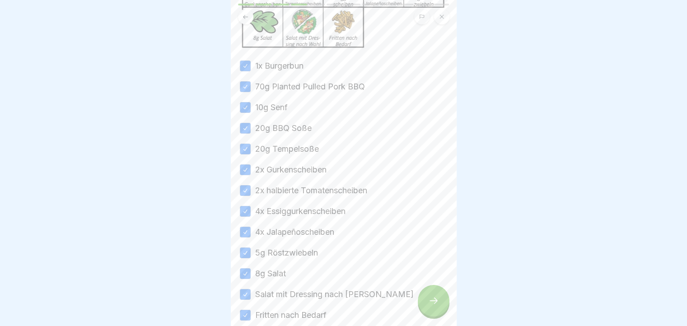
click at [425, 307] on div at bounding box center [434, 301] width 32 height 32
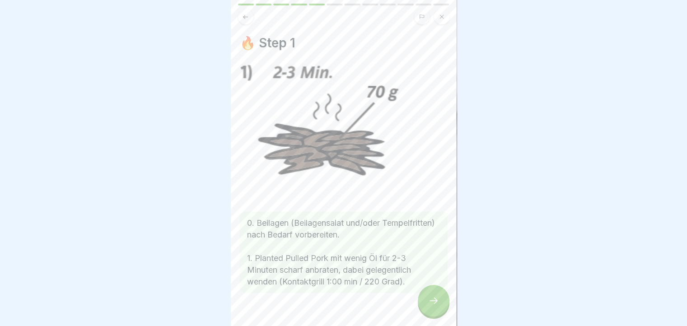
click at [425, 307] on div at bounding box center [434, 301] width 32 height 32
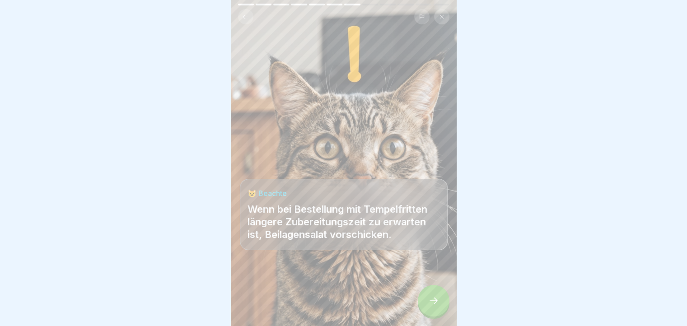
click at [425, 307] on div at bounding box center [434, 301] width 32 height 32
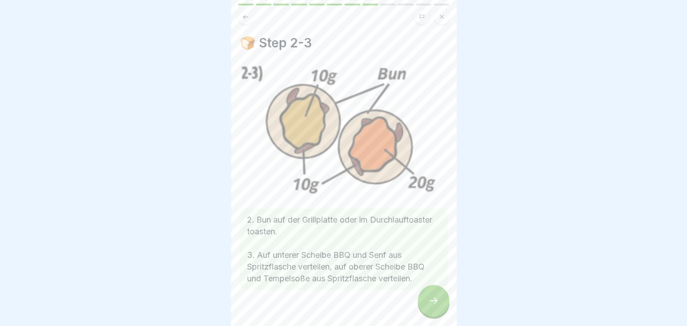
click at [425, 307] on div at bounding box center [434, 301] width 32 height 32
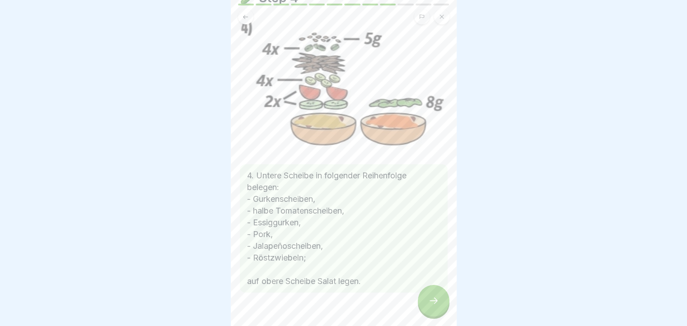
click at [425, 307] on div at bounding box center [434, 301] width 32 height 32
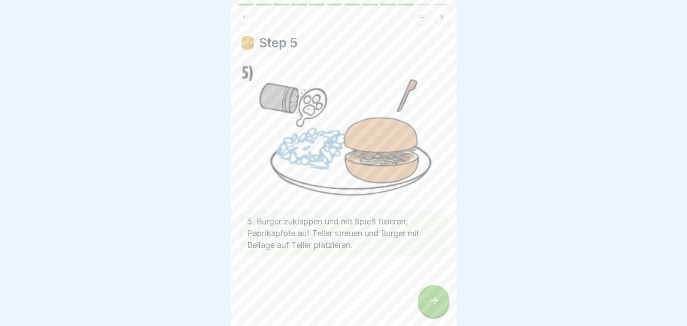
click at [248, 17] on icon at bounding box center [245, 17] width 7 height 7
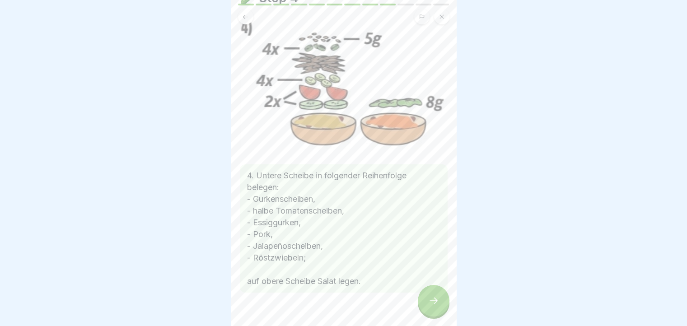
click at [439, 305] on div at bounding box center [434, 301] width 32 height 32
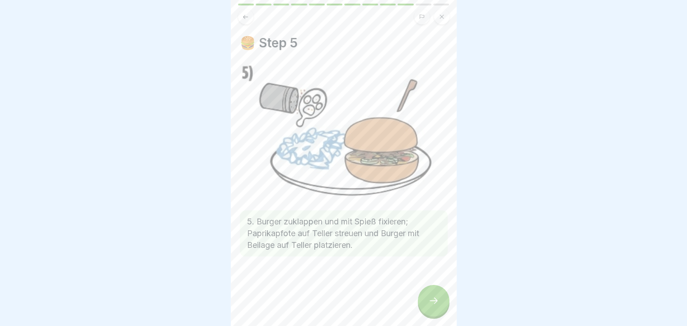
click at [439, 305] on div at bounding box center [434, 301] width 32 height 32
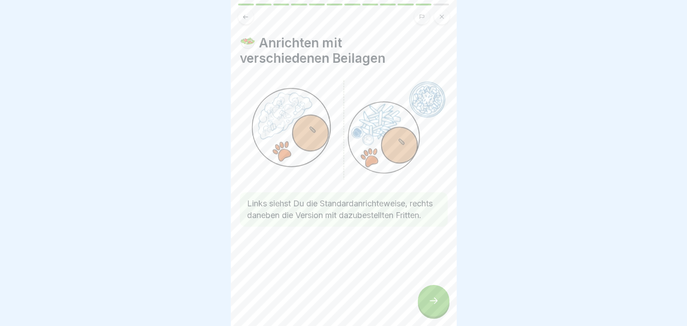
click at [439, 305] on div at bounding box center [434, 301] width 32 height 32
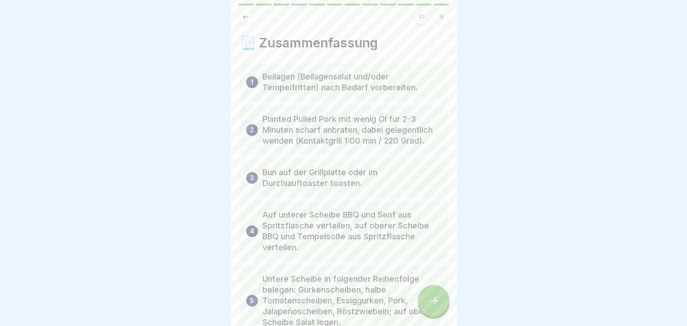
click at [439, 305] on div at bounding box center [434, 301] width 32 height 32
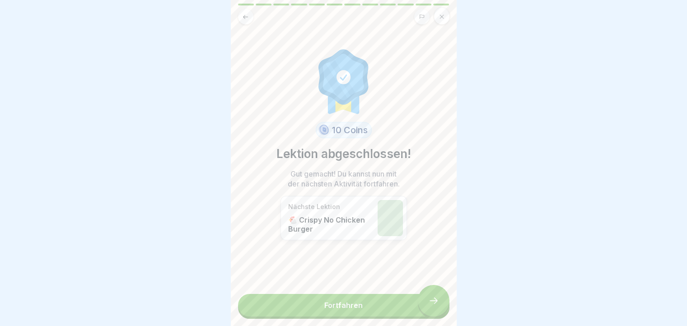
click at [439, 305] on link "Fortfahren" at bounding box center [343, 305] width 211 height 23
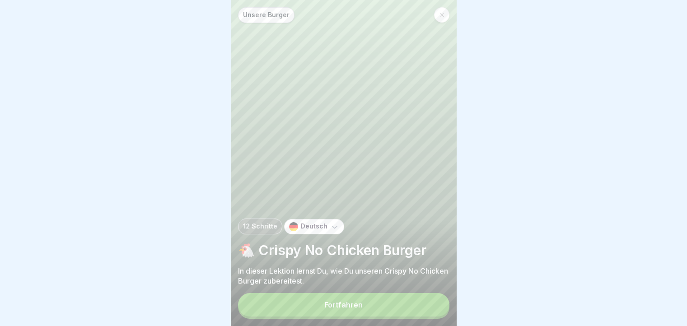
click at [430, 307] on button "Fortfahren" at bounding box center [343, 304] width 211 height 23
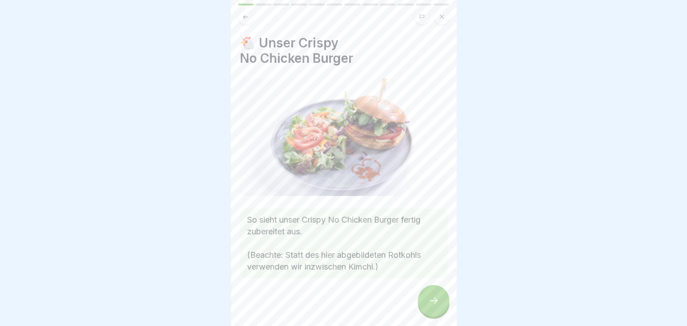
click at [435, 304] on icon at bounding box center [434, 301] width 8 height 6
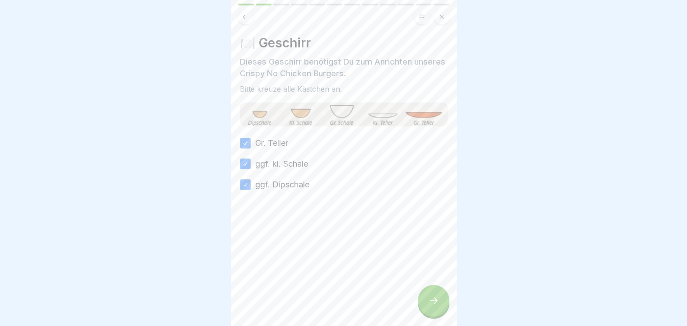
click at [435, 304] on icon at bounding box center [434, 301] width 8 height 6
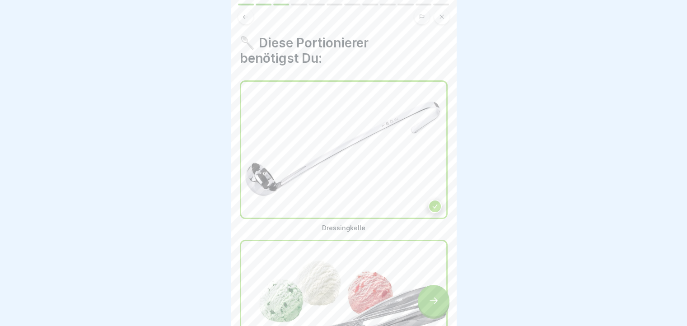
click at [249, 14] on button at bounding box center [245, 16] width 15 height 15
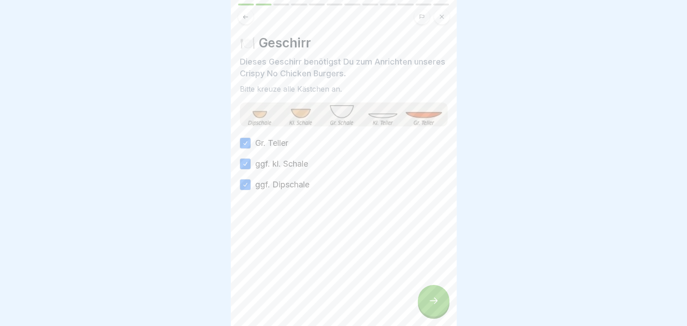
click at [249, 14] on button at bounding box center [245, 16] width 15 height 15
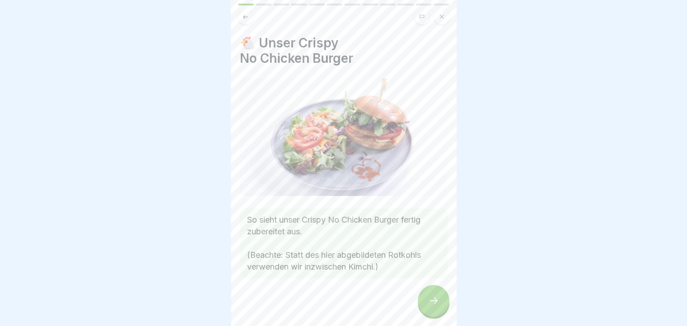
click at [423, 306] on div at bounding box center [434, 301] width 32 height 32
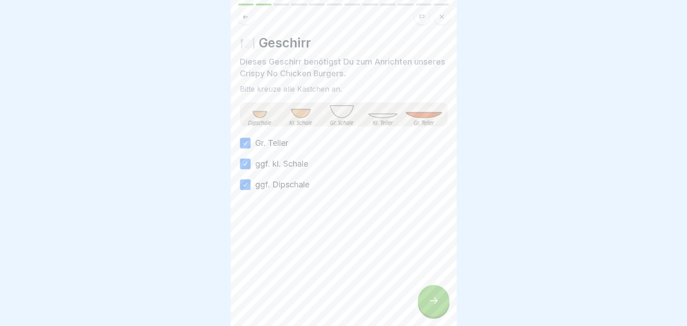
click at [423, 306] on div at bounding box center [434, 301] width 32 height 32
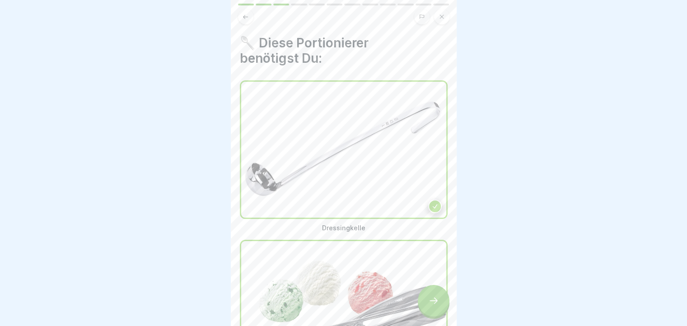
scroll to position [90, 0]
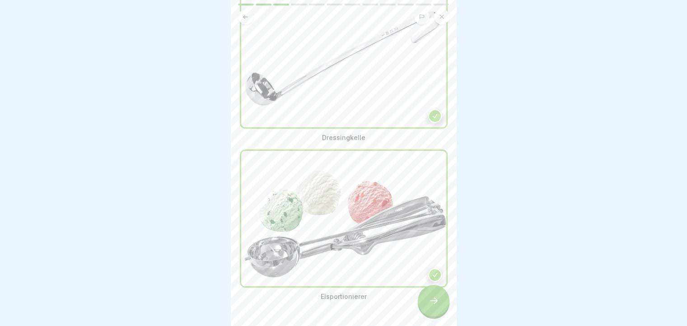
click at [435, 306] on icon at bounding box center [433, 300] width 11 height 11
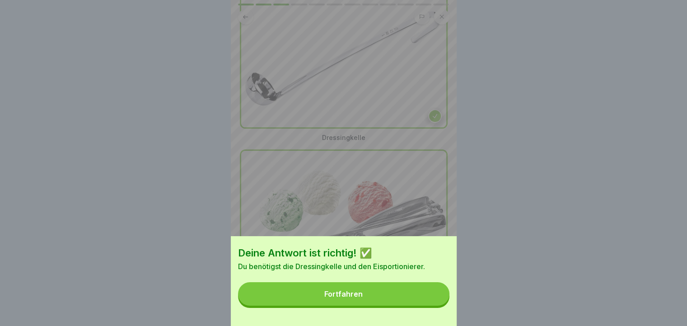
click at [435, 306] on button "Fortfahren" at bounding box center [343, 293] width 211 height 23
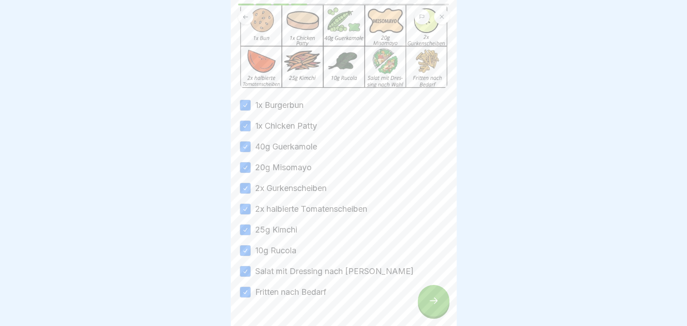
scroll to position [110, 0]
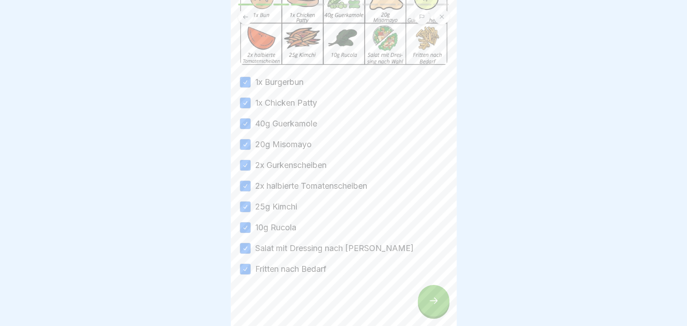
click at [426, 304] on div at bounding box center [434, 301] width 32 height 32
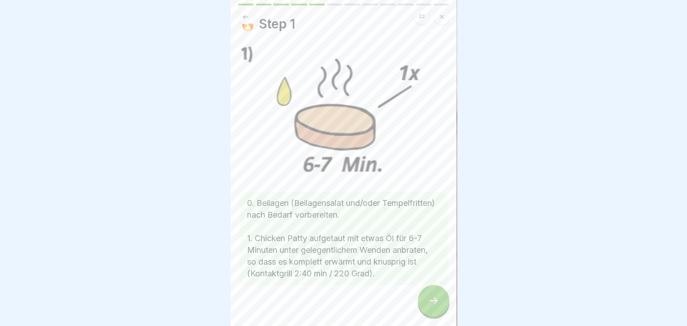
scroll to position [27, 0]
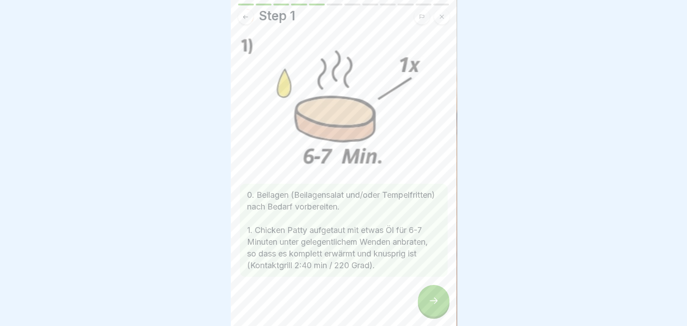
click at [439, 301] on div at bounding box center [434, 301] width 32 height 32
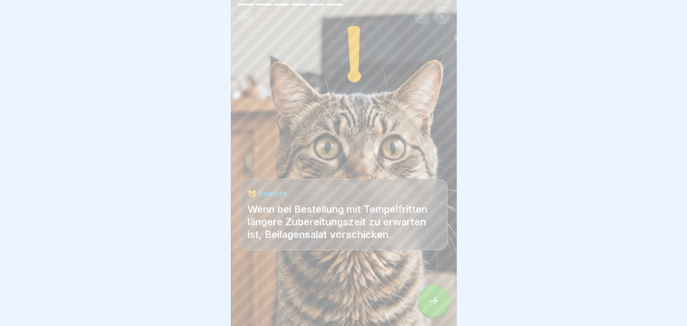
click at [439, 301] on div at bounding box center [434, 301] width 32 height 32
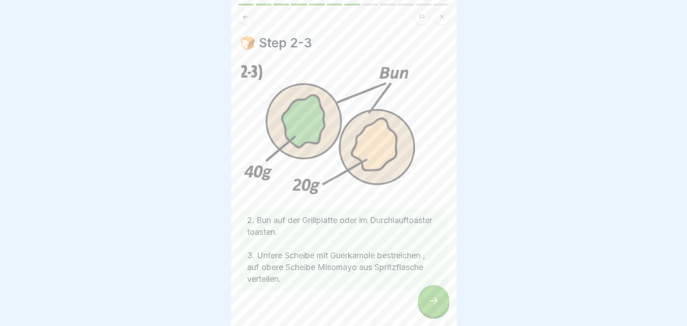
click at [439, 301] on div at bounding box center [434, 301] width 32 height 32
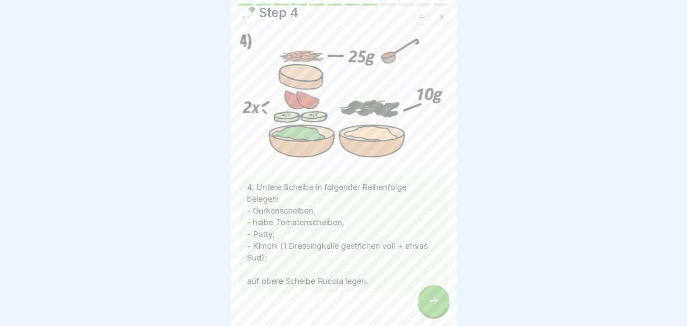
scroll to position [45, 0]
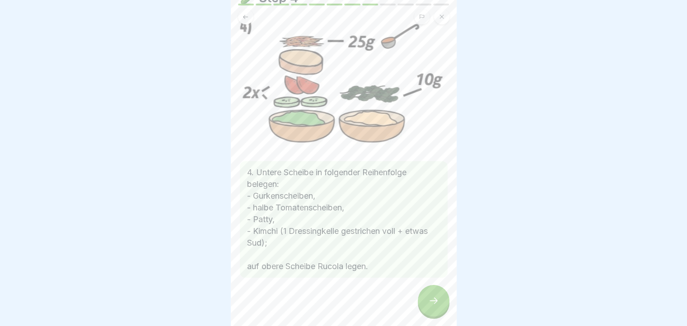
click at [436, 306] on icon at bounding box center [433, 300] width 11 height 11
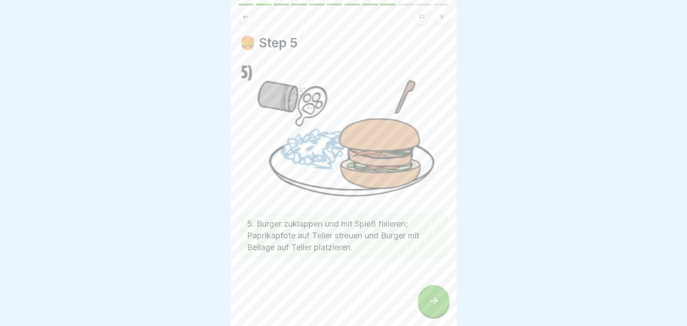
click at [436, 306] on icon at bounding box center [433, 300] width 11 height 11
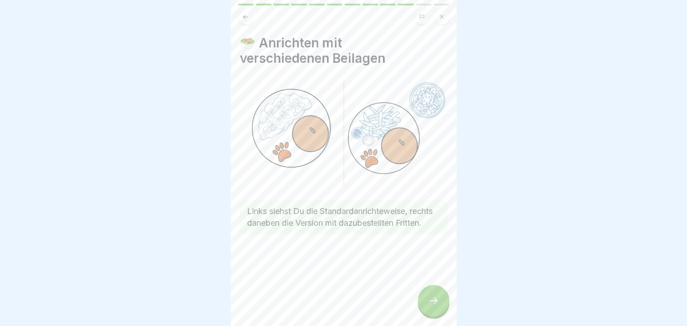
click at [436, 306] on icon at bounding box center [433, 300] width 11 height 11
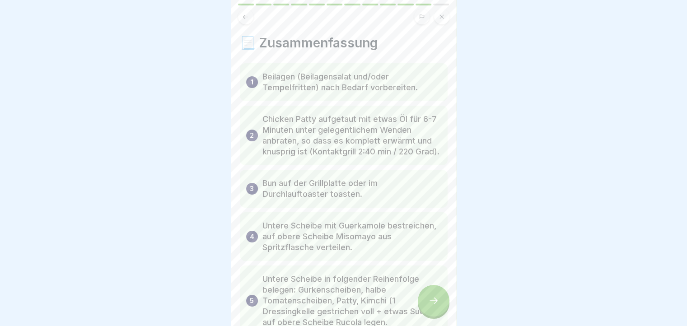
click at [436, 306] on icon at bounding box center [433, 300] width 11 height 11
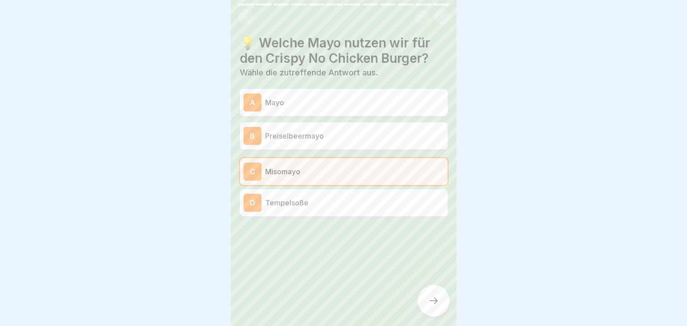
click at [436, 306] on icon at bounding box center [433, 300] width 11 height 11
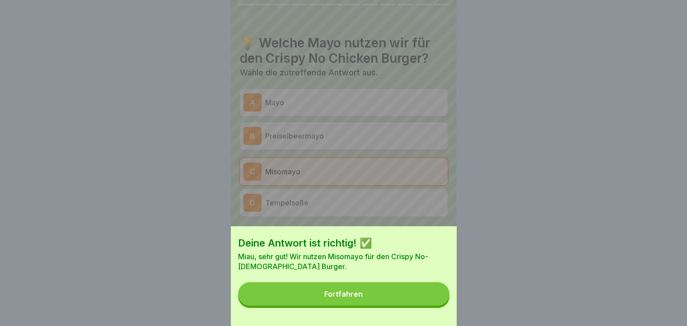
click at [436, 306] on button "Fortfahren" at bounding box center [343, 293] width 211 height 23
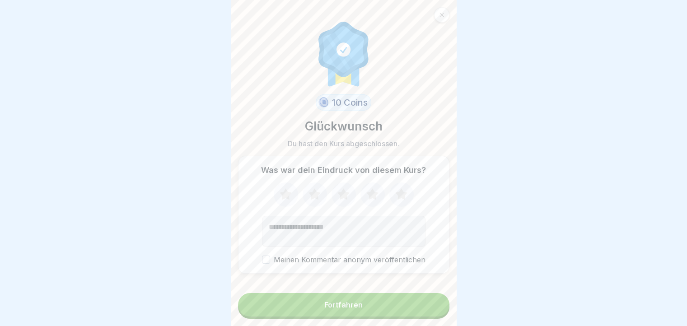
click at [436, 306] on button "Fortfahren" at bounding box center [343, 304] width 211 height 23
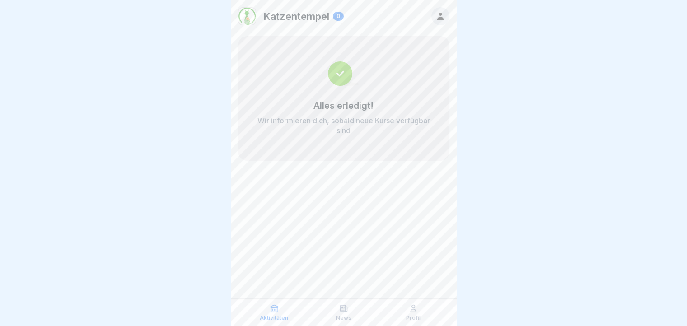
click at [413, 315] on p "Profil" at bounding box center [413, 318] width 14 height 6
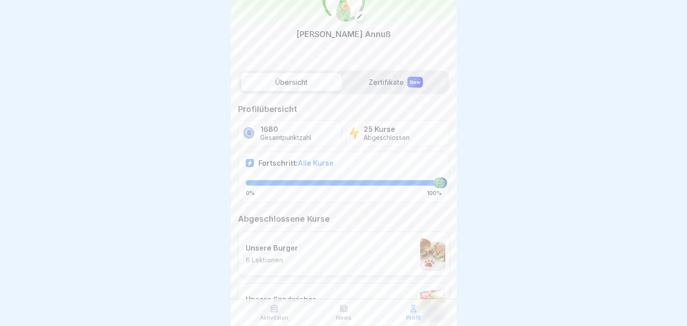
scroll to position [45, 0]
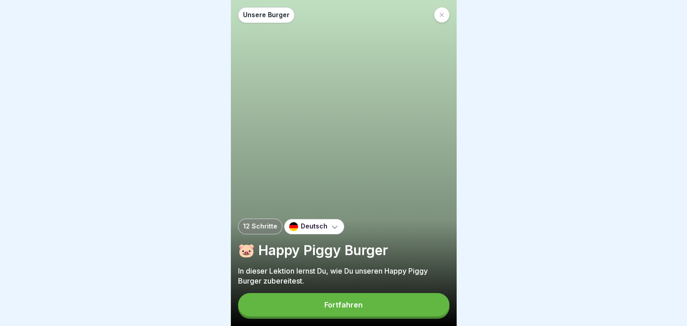
click at [446, 16] on div at bounding box center [441, 14] width 15 height 15
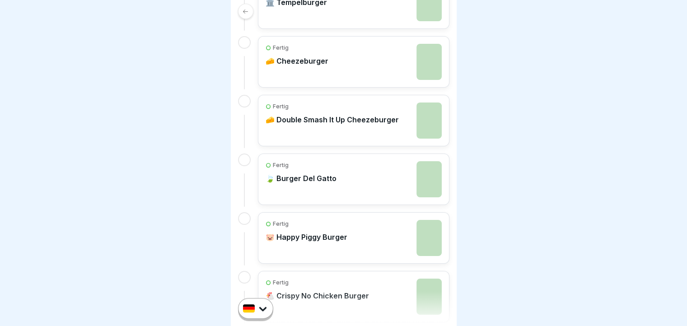
scroll to position [271, 0]
